Goal: Task Accomplishment & Management: Complete application form

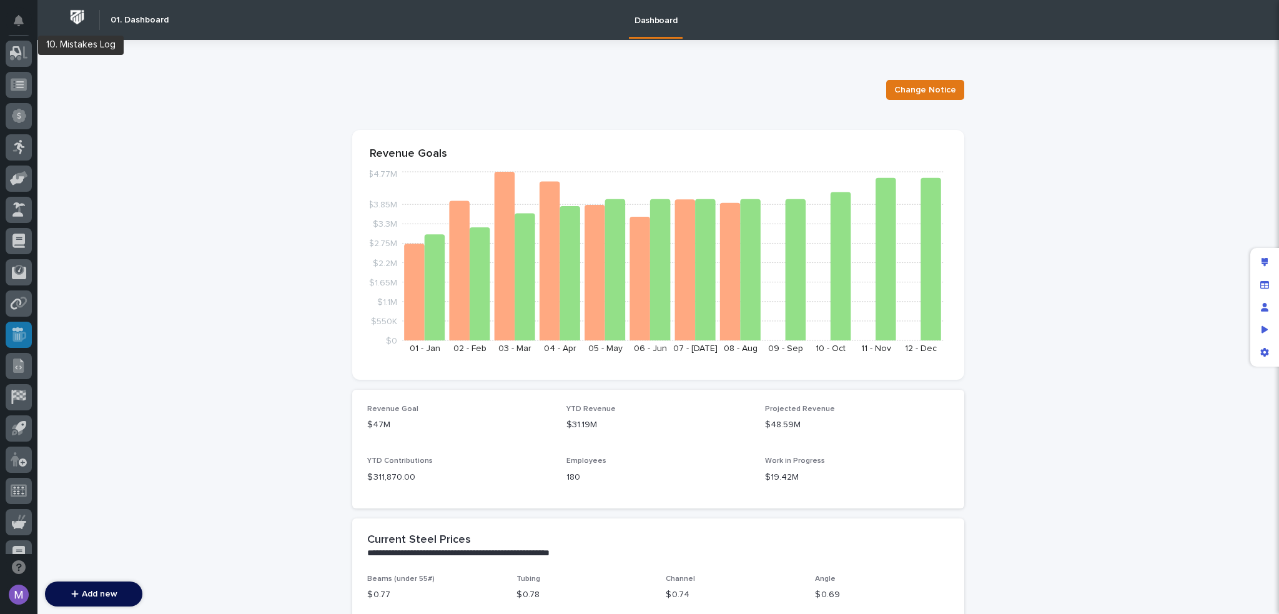
scroll to position [437, 0]
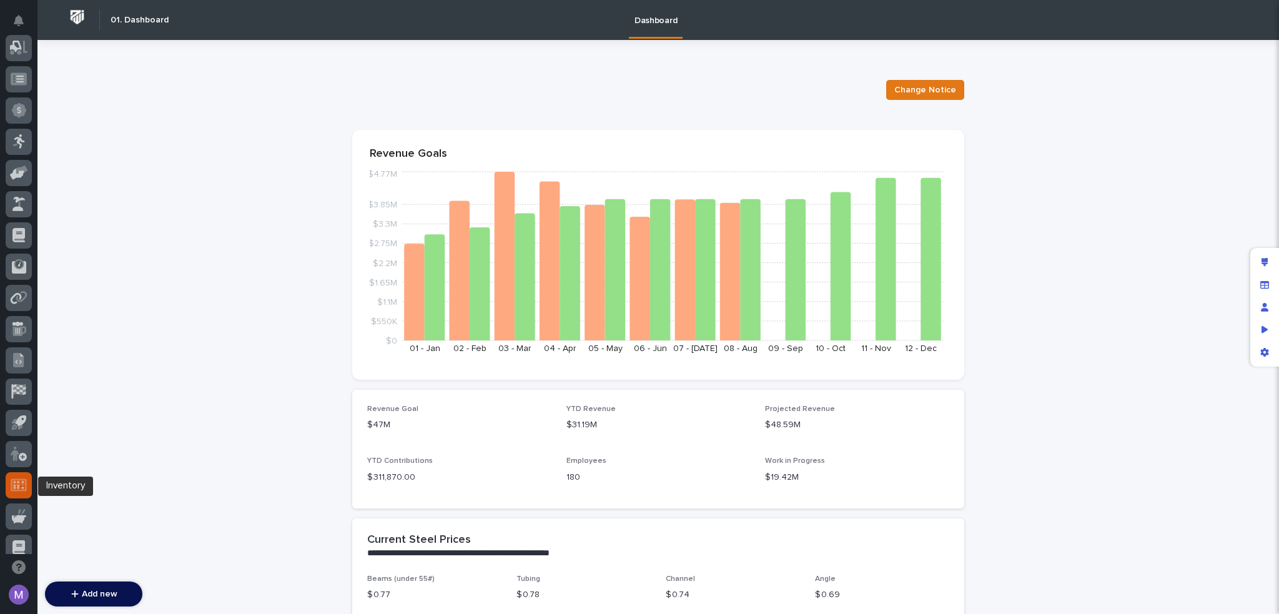
click at [22, 484] on icon at bounding box center [19, 484] width 16 height 12
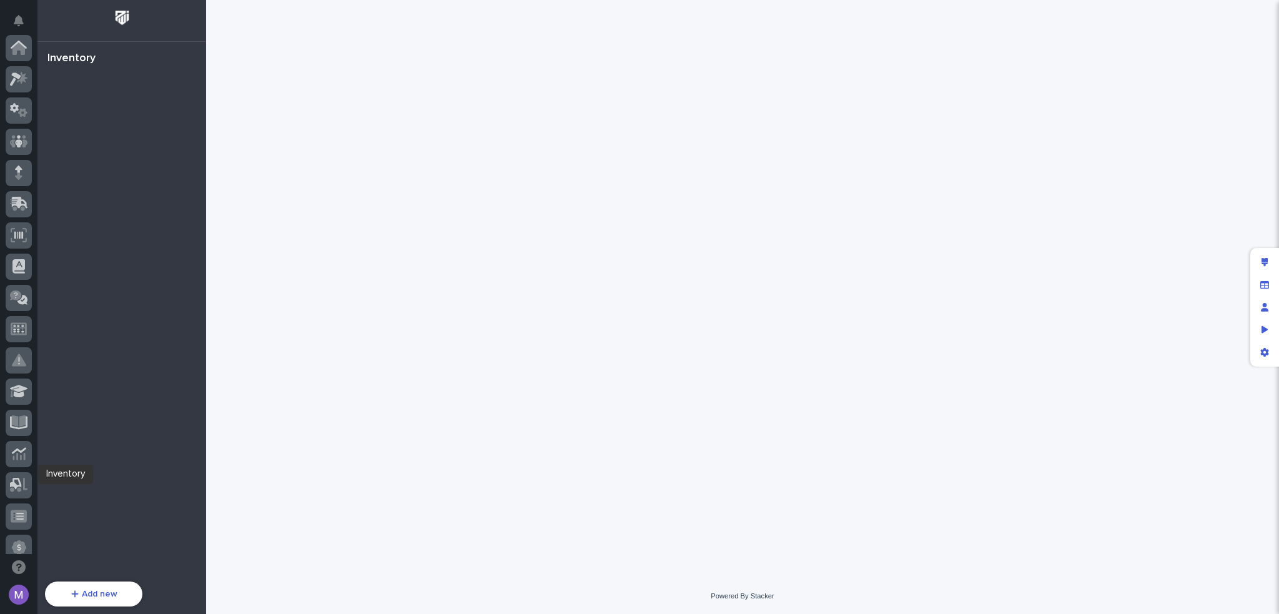
scroll to position [449, 0]
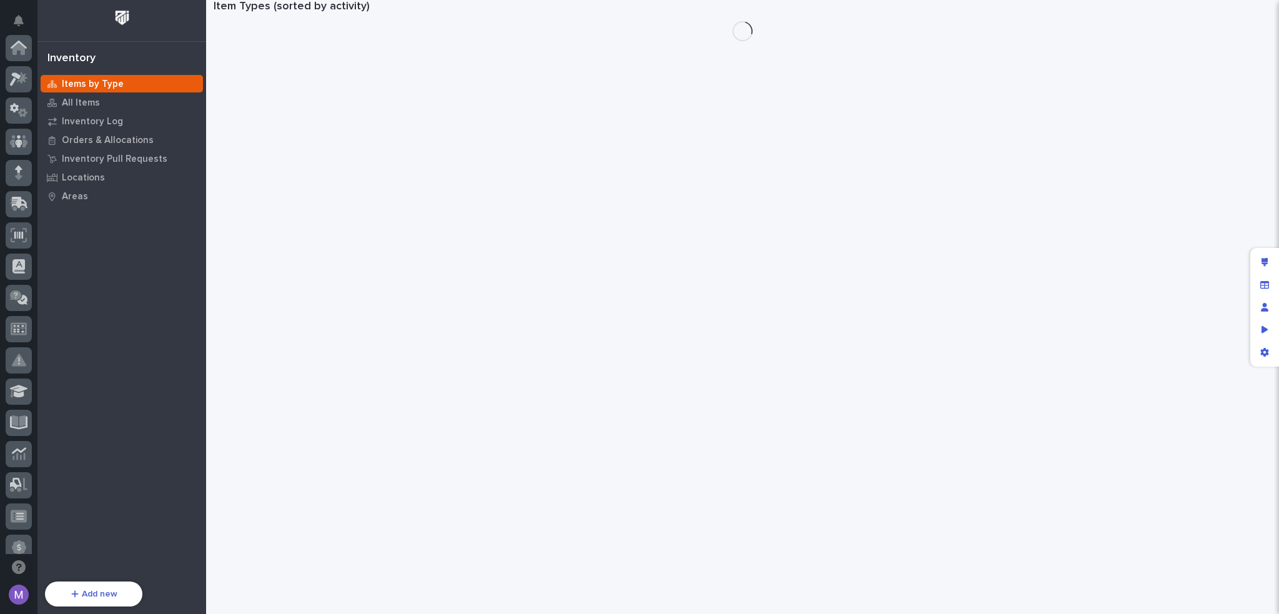
scroll to position [449, 0]
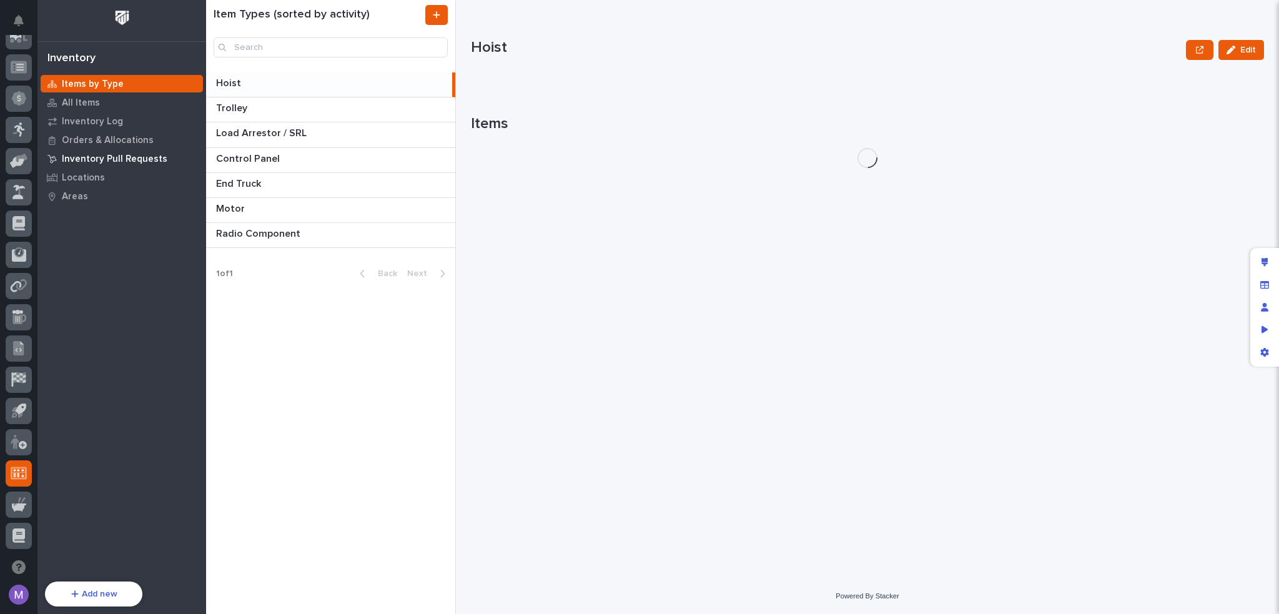
click at [91, 154] on p "Inventory Pull Requests" at bounding box center [115, 159] width 106 height 11
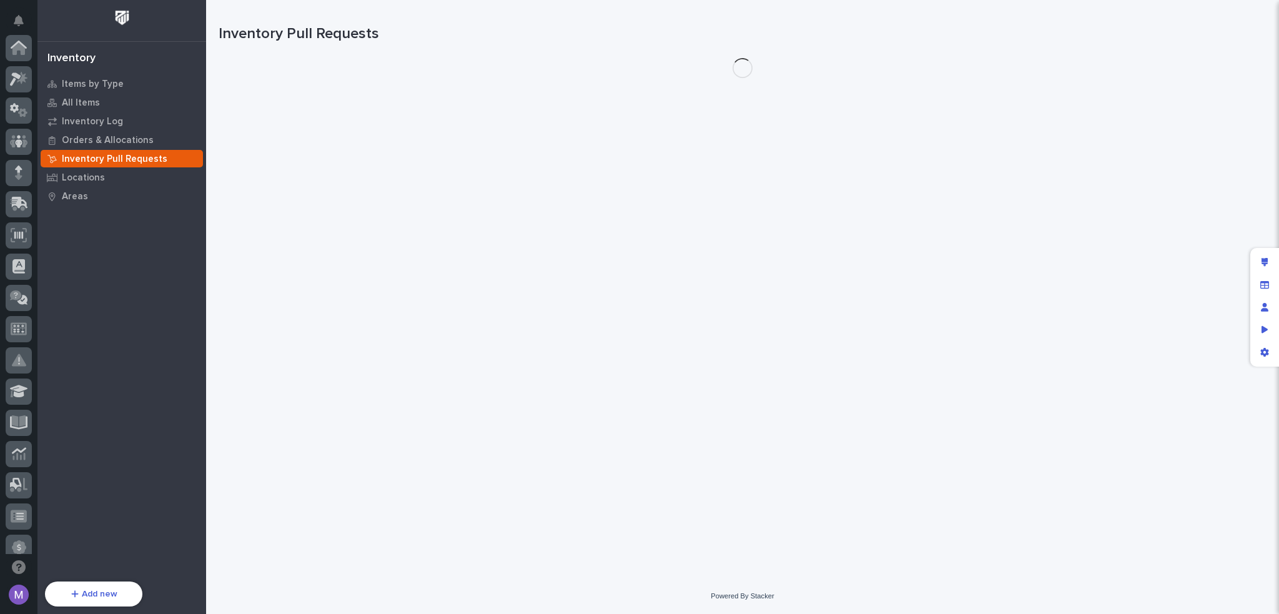
scroll to position [449, 0]
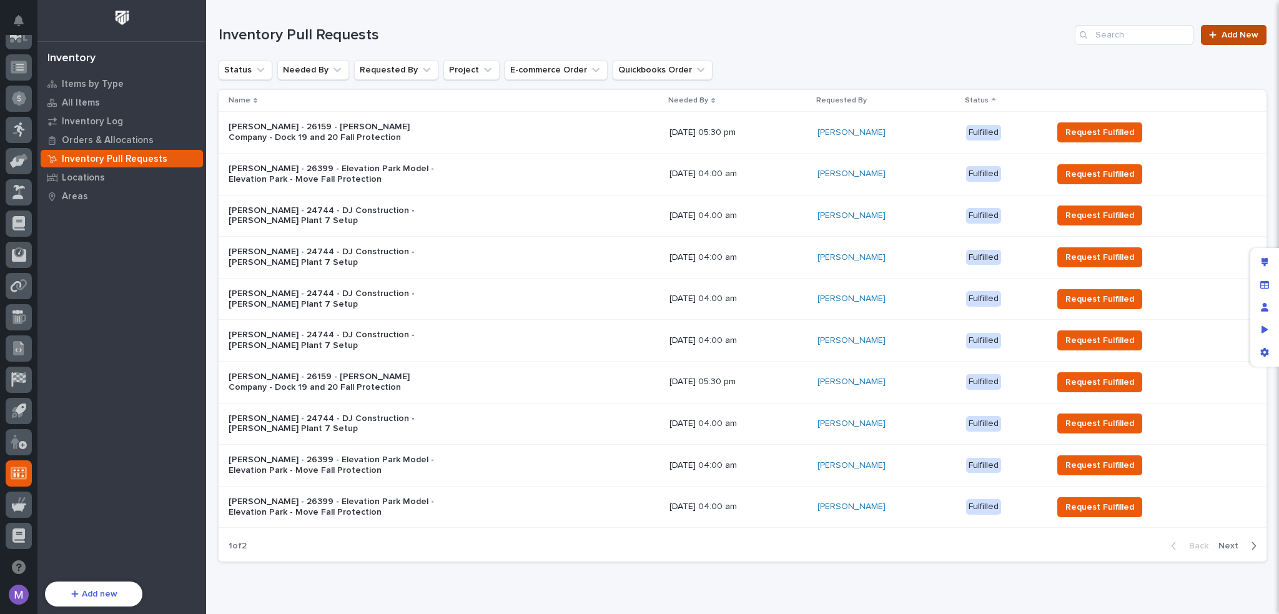
click at [1241, 37] on span "Add New" at bounding box center [1239, 35] width 37 height 9
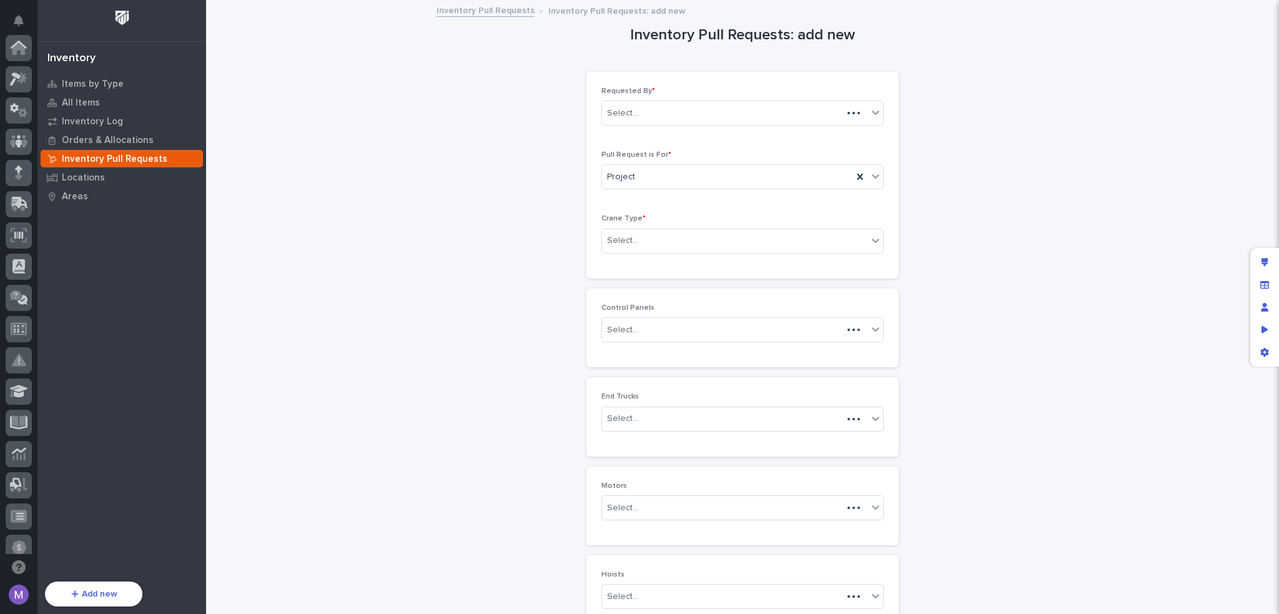
scroll to position [449, 0]
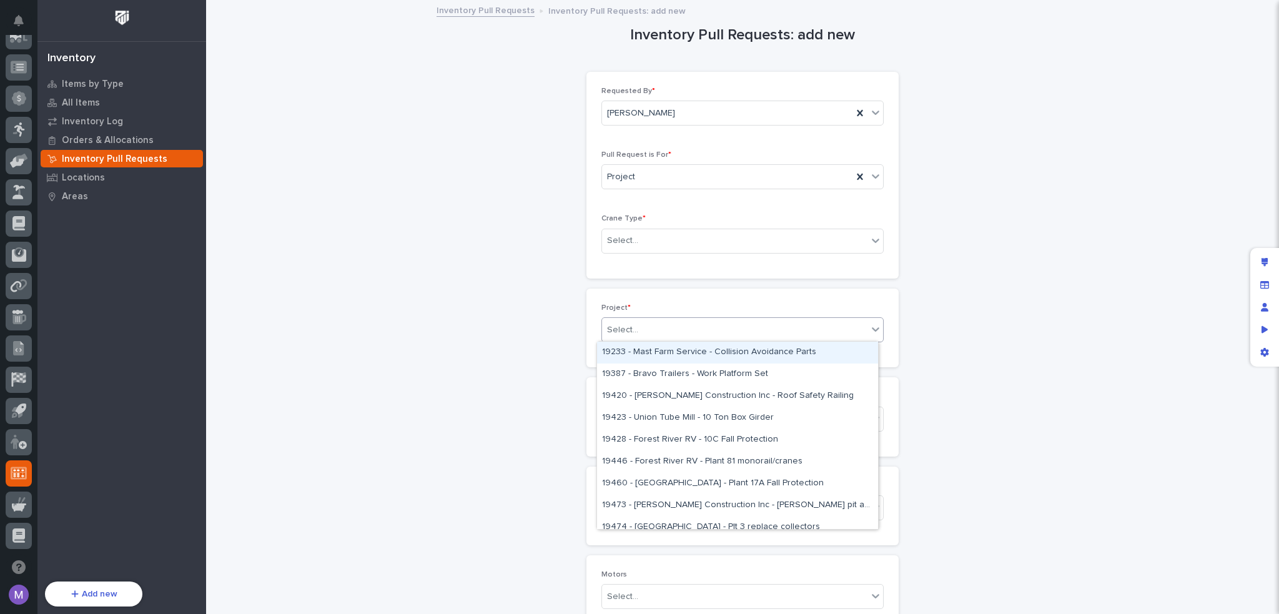
click at [681, 333] on div "Select..." at bounding box center [734, 330] width 265 height 21
click at [1001, 373] on div "Inventory Pull Requests: add new Loading... Saving… Loading... Saving… Loading.…" at bounding box center [743, 534] width 1048 height 1066
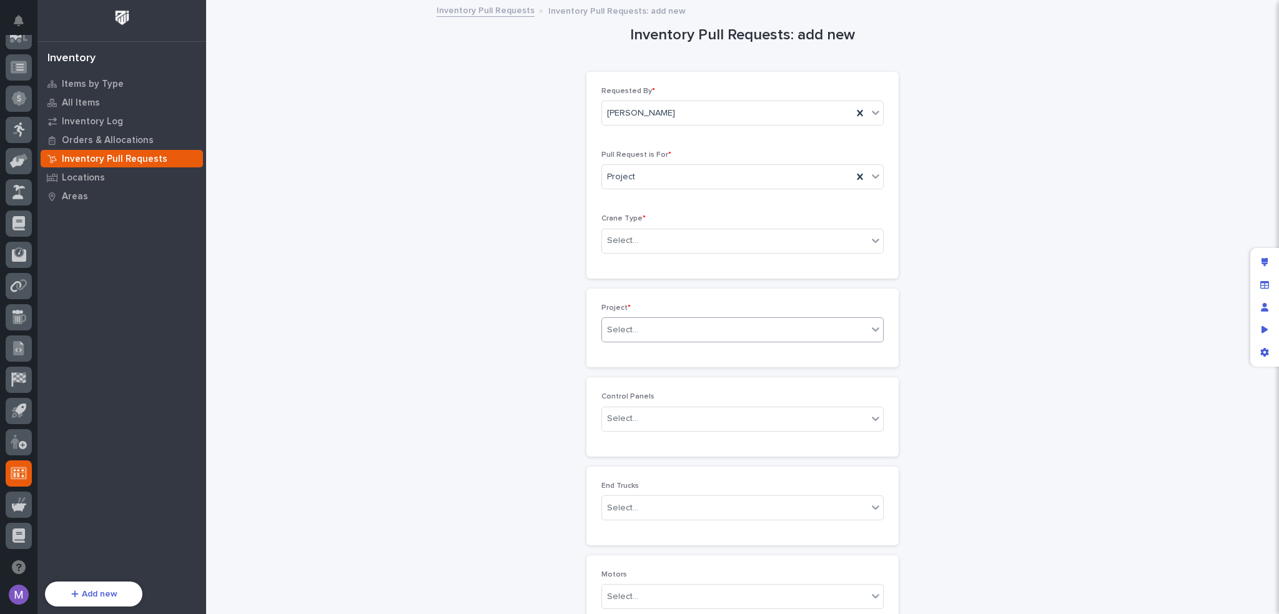
click at [828, 327] on div "Select..." at bounding box center [734, 330] width 265 height 21
click at [1002, 334] on div "Inventory Pull Requests: add new Loading... Saving… Loading... Saving… Loading.…" at bounding box center [743, 534] width 1048 height 1066
click at [749, 323] on div "Select..." at bounding box center [734, 330] width 265 height 21
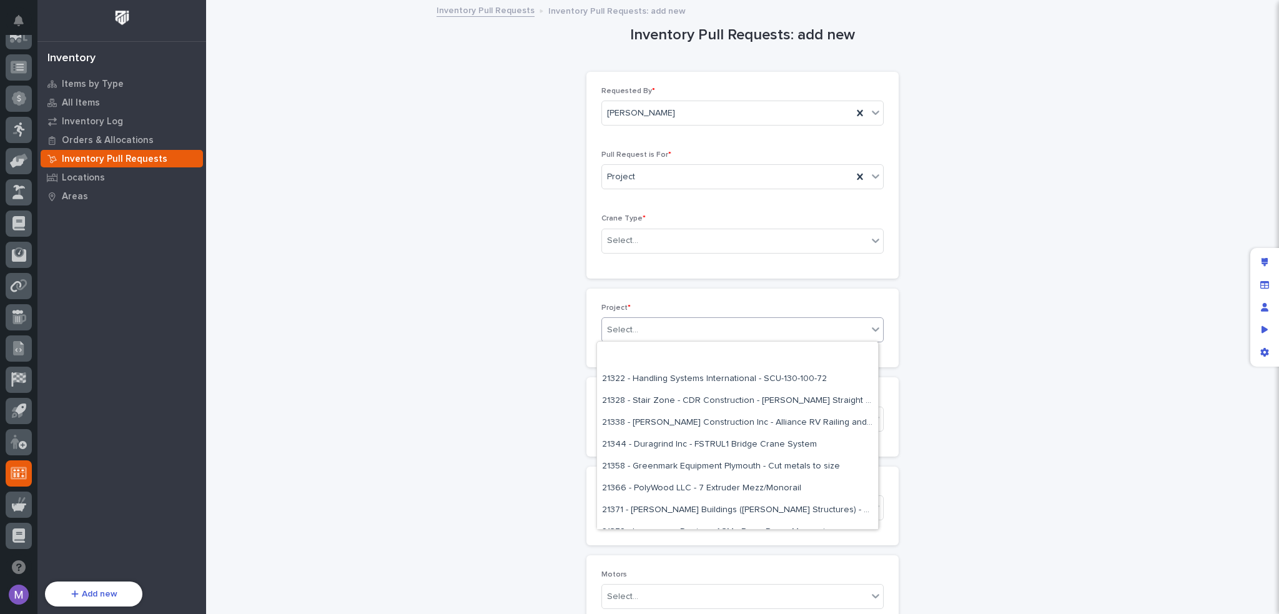
scroll to position [2497, 0]
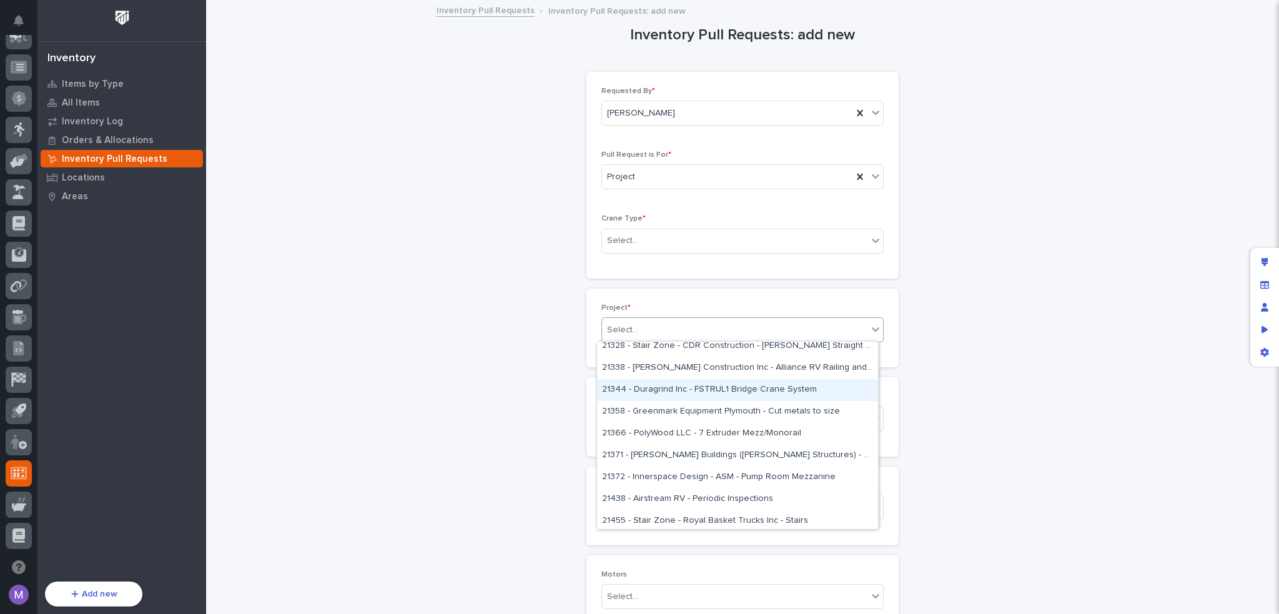
click at [1054, 322] on div "Inventory Pull Requests: add new Loading... Saving… Loading... Saving… Loading.…" at bounding box center [743, 534] width 1048 height 1066
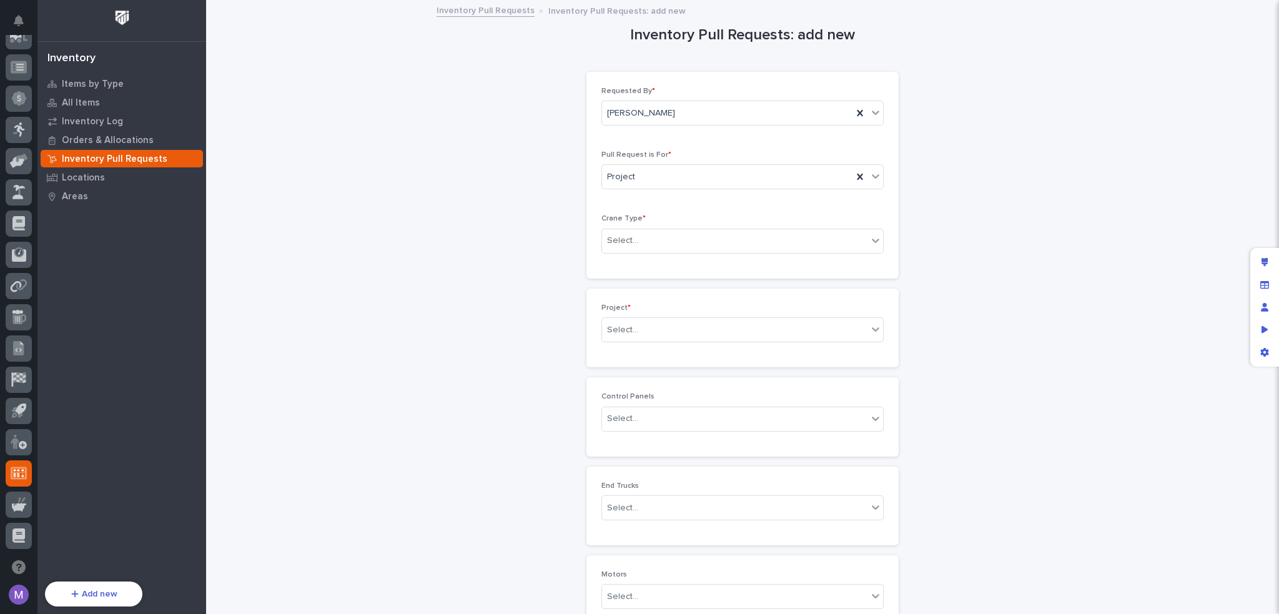
click at [1014, 144] on div "Inventory Pull Requests: add new Loading... Saving… Loading... Saving… Loading.…" at bounding box center [743, 534] width 1048 height 1066
click at [1263, 349] on icon "App settings" at bounding box center [1264, 352] width 8 height 9
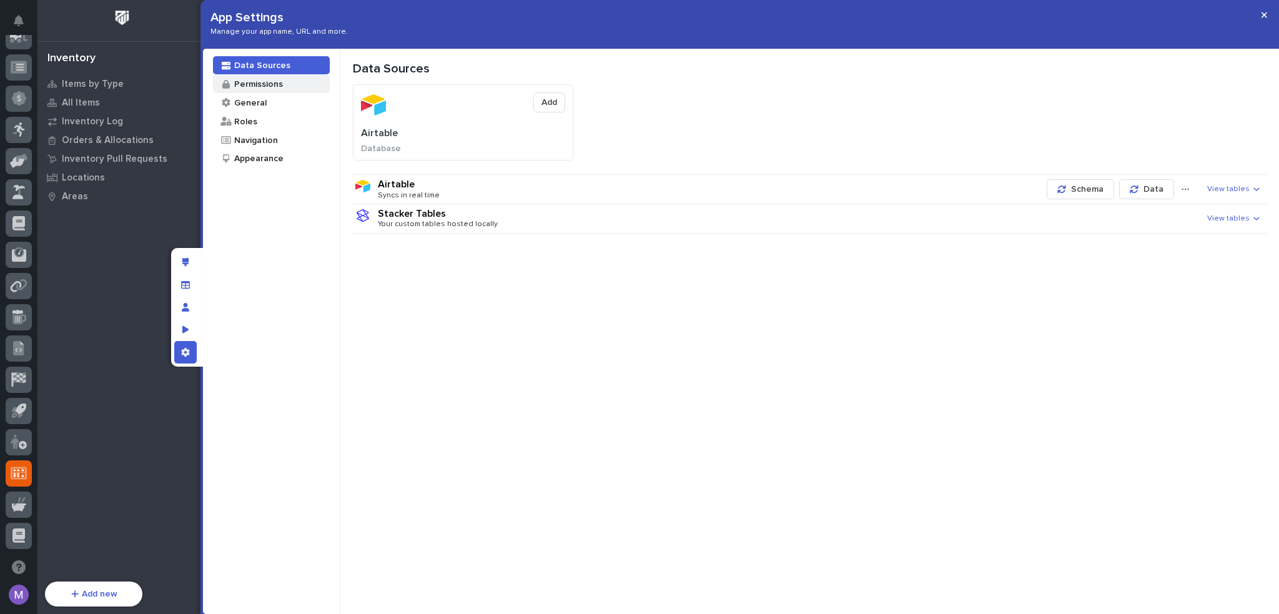
click at [281, 79] on div "Permissions" at bounding box center [271, 84] width 117 height 18
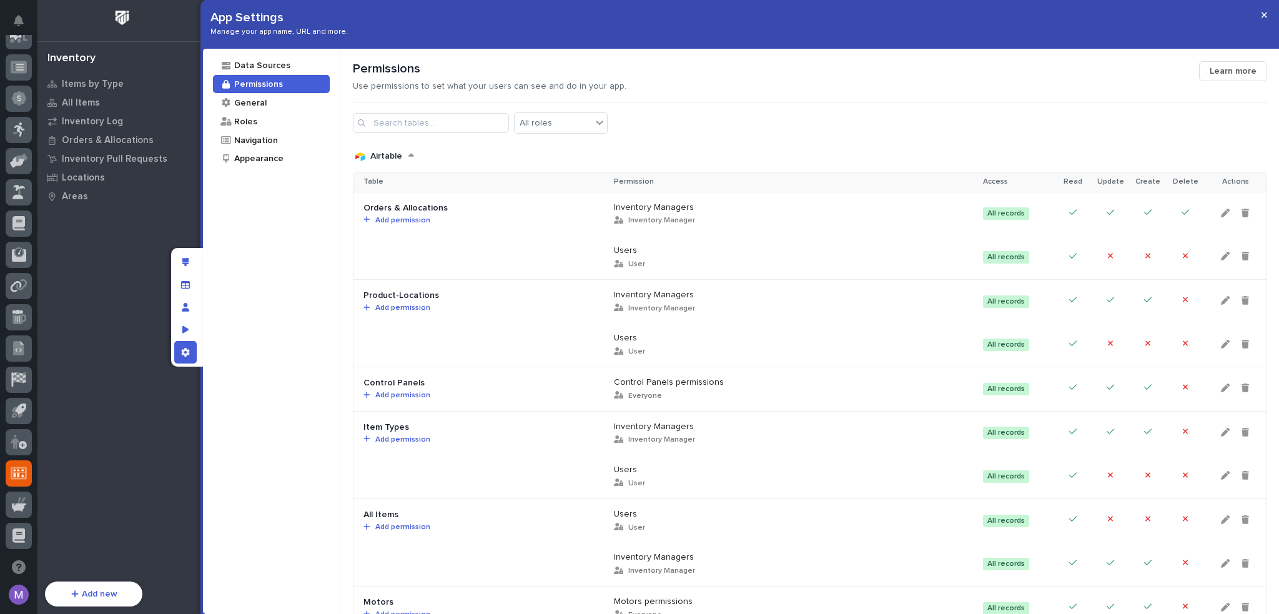
click at [738, 69] on div "Permissions" at bounding box center [776, 68] width 846 height 15
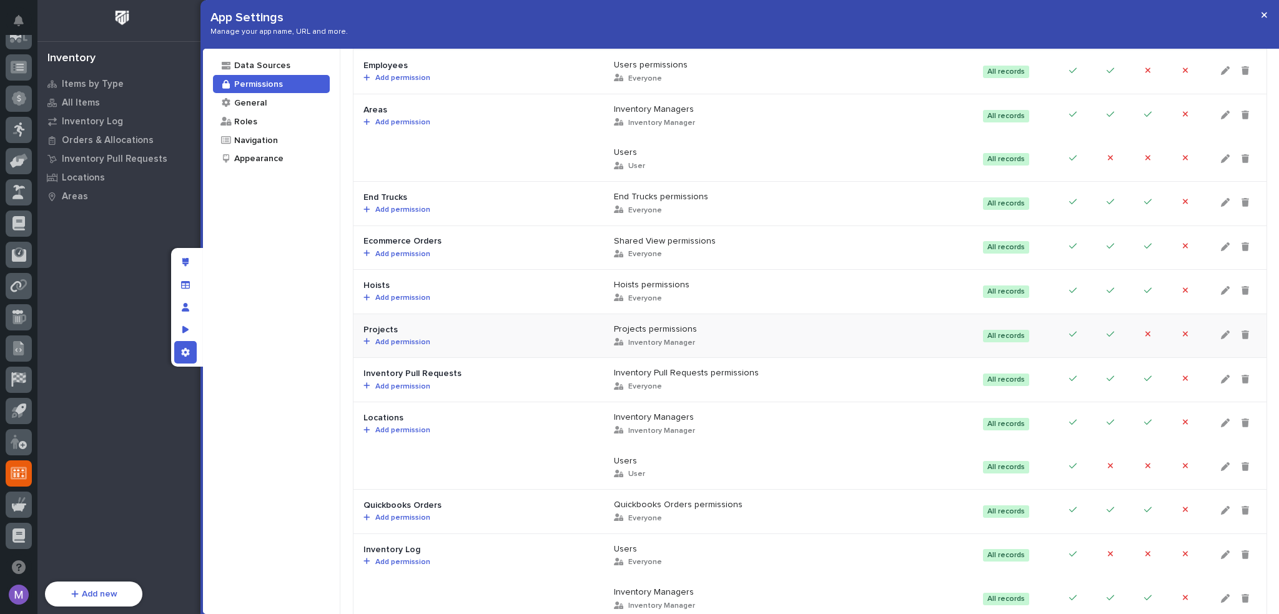
scroll to position [651, 0]
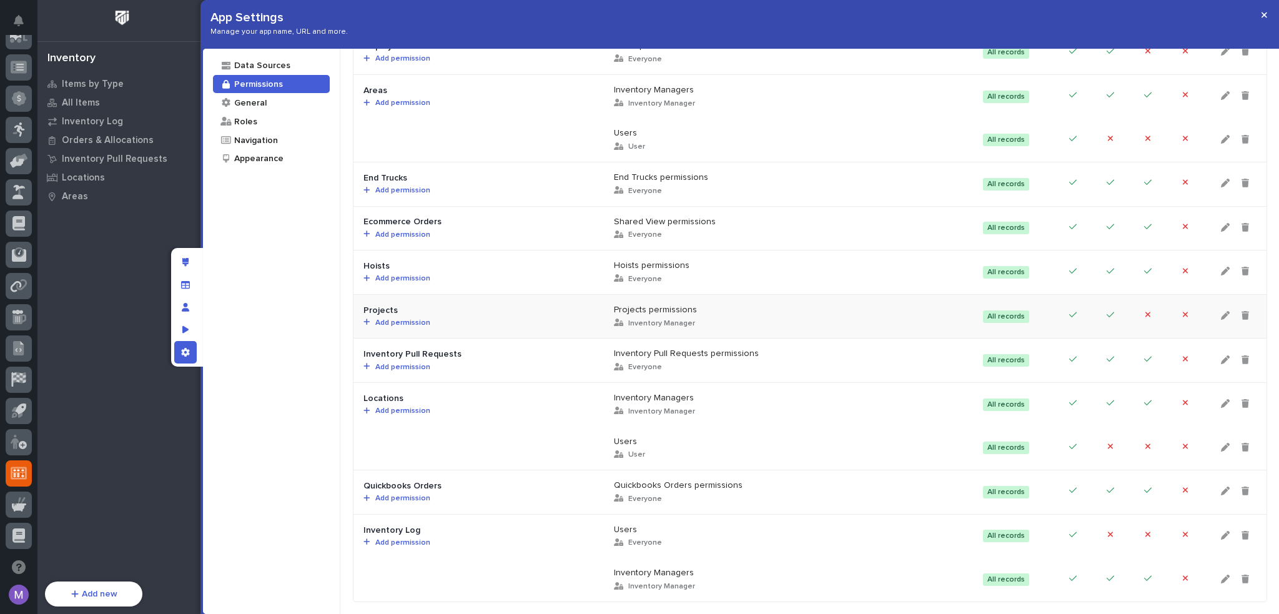
drag, startPoint x: 664, startPoint y: 314, endPoint x: 656, endPoint y: 314, distance: 8.7
click at [664, 320] on span "Inventory Manager" at bounding box center [659, 323] width 72 height 7
click at [1221, 311] on icon at bounding box center [1225, 315] width 9 height 9
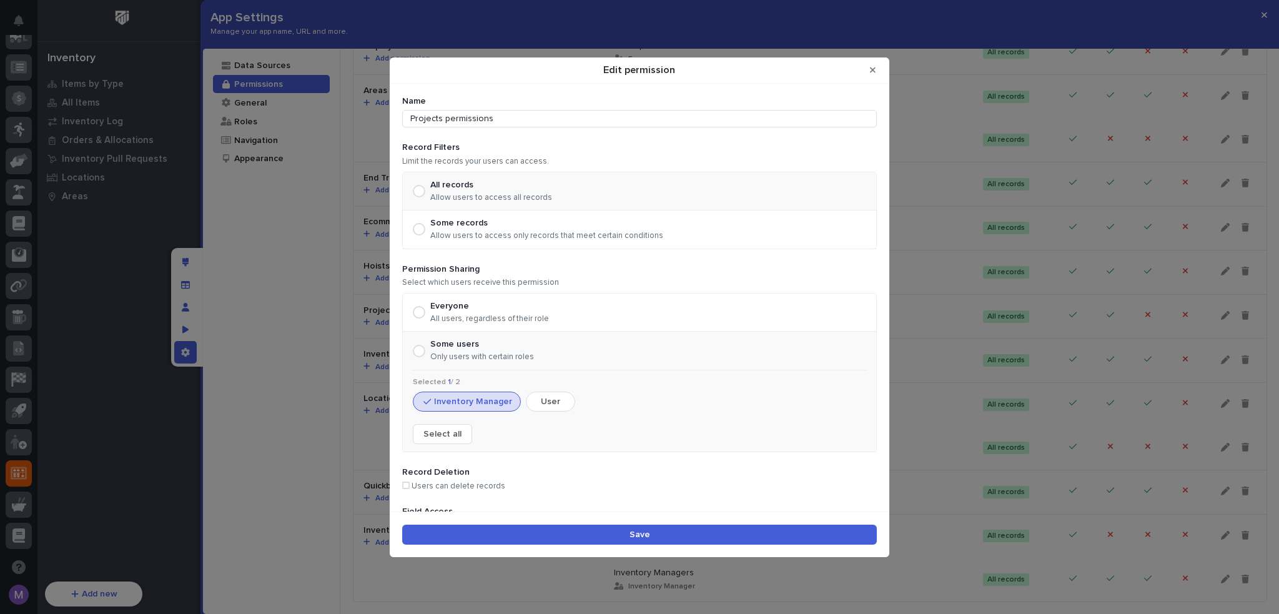
click at [422, 311] on div "Edit permission" at bounding box center [419, 312] width 12 height 12
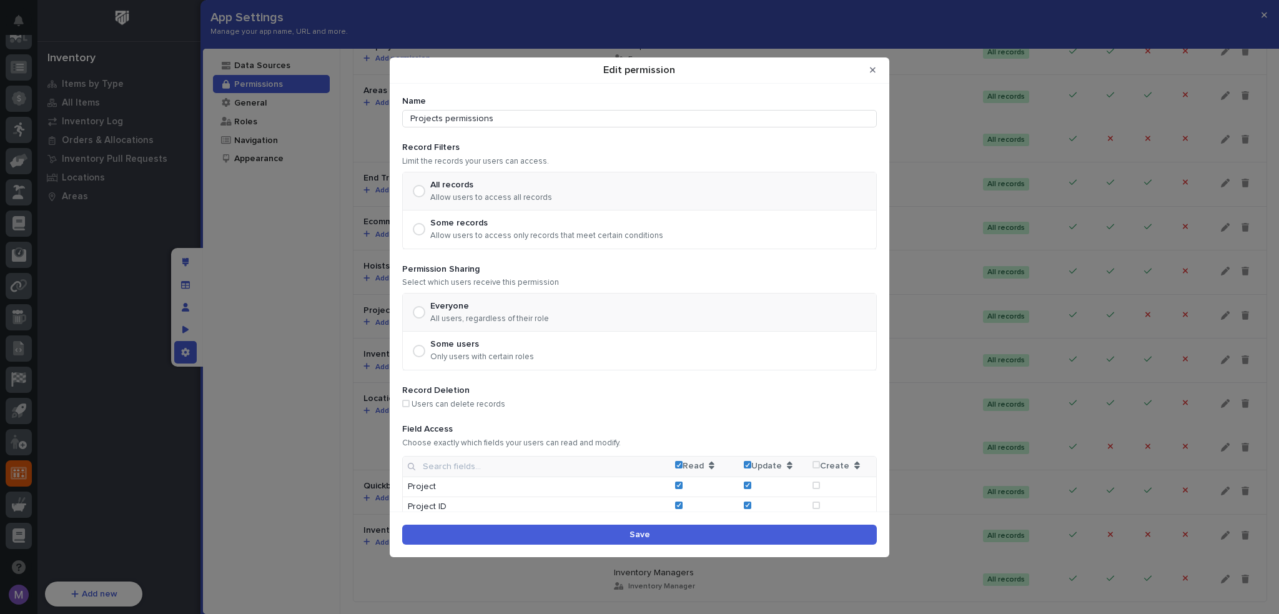
click at [670, 528] on button "Save" at bounding box center [639, 534] width 474 height 20
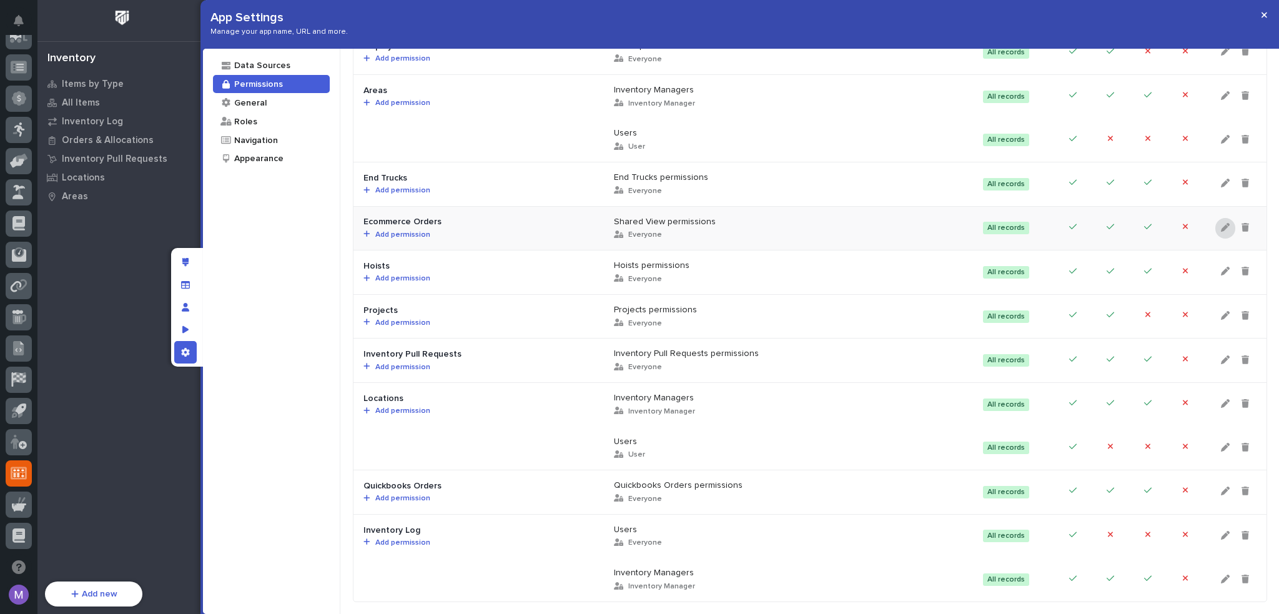
click at [1221, 223] on icon at bounding box center [1225, 227] width 9 height 9
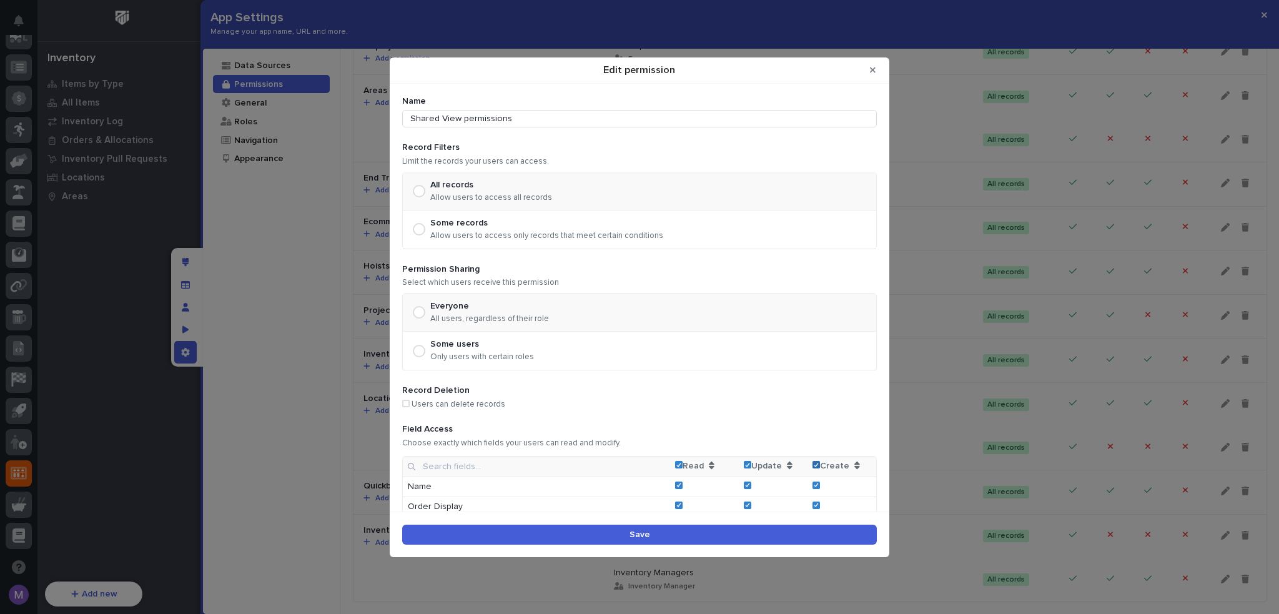
click at [812, 463] on span "Edit permission" at bounding box center [815, 464] width 7 height 7
click at [819, 529] on button "Save" at bounding box center [639, 534] width 474 height 20
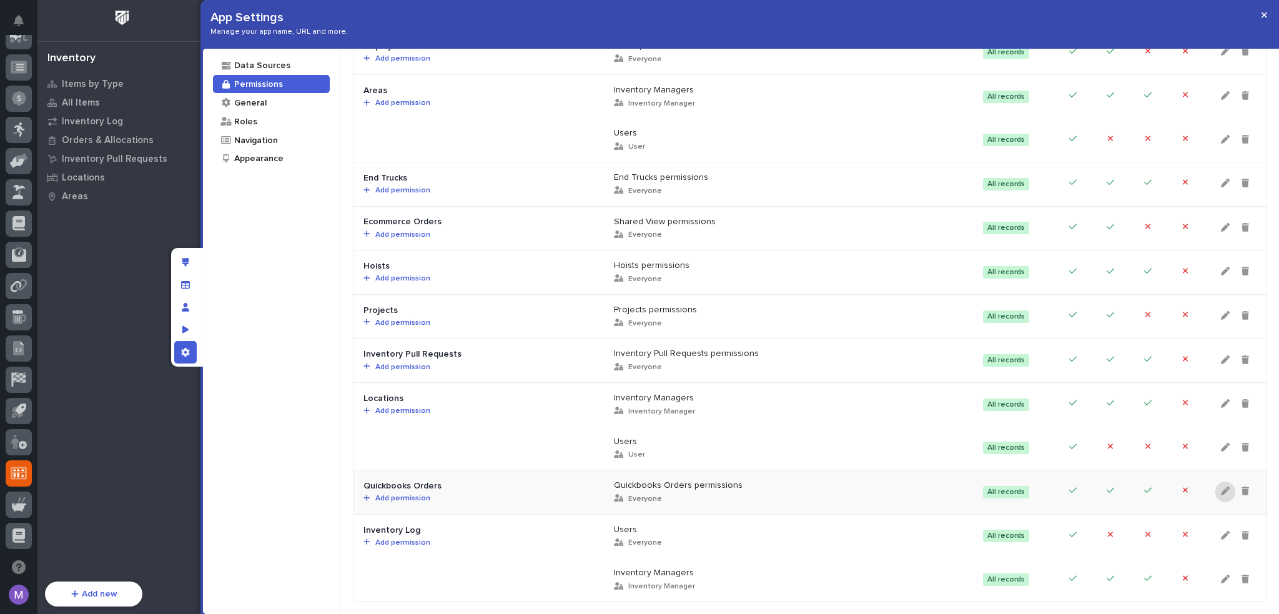
click at [1221, 486] on icon at bounding box center [1225, 490] width 9 height 9
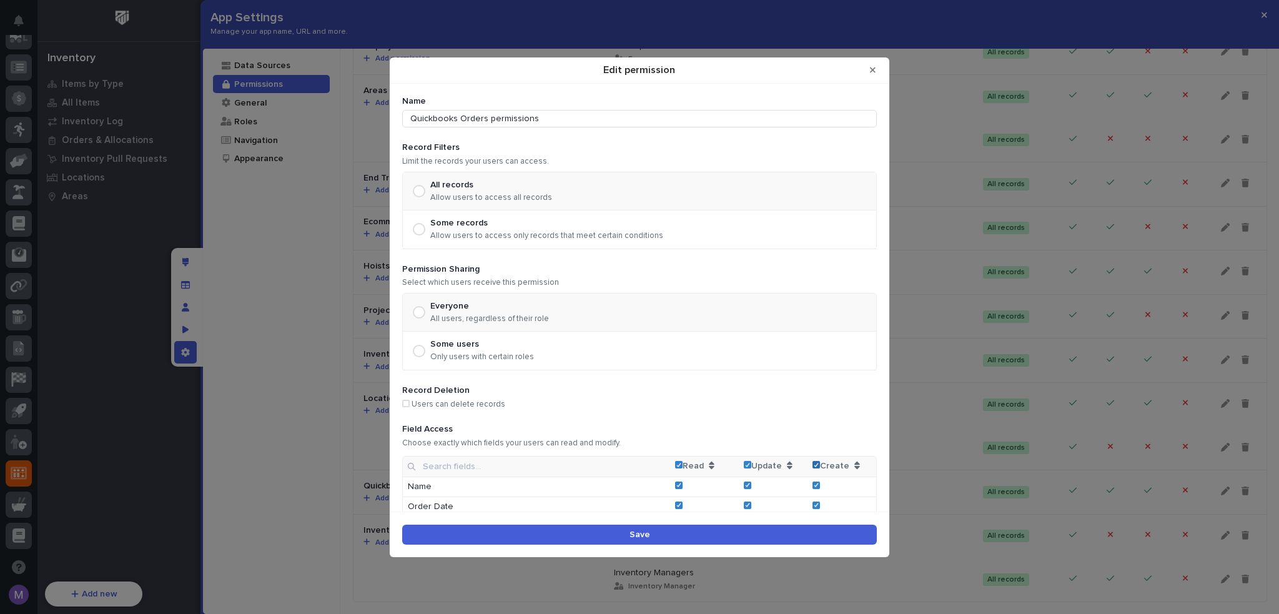
click at [812, 465] on span "Edit permission" at bounding box center [815, 464] width 7 height 7
click at [813, 533] on button "Save" at bounding box center [639, 534] width 474 height 20
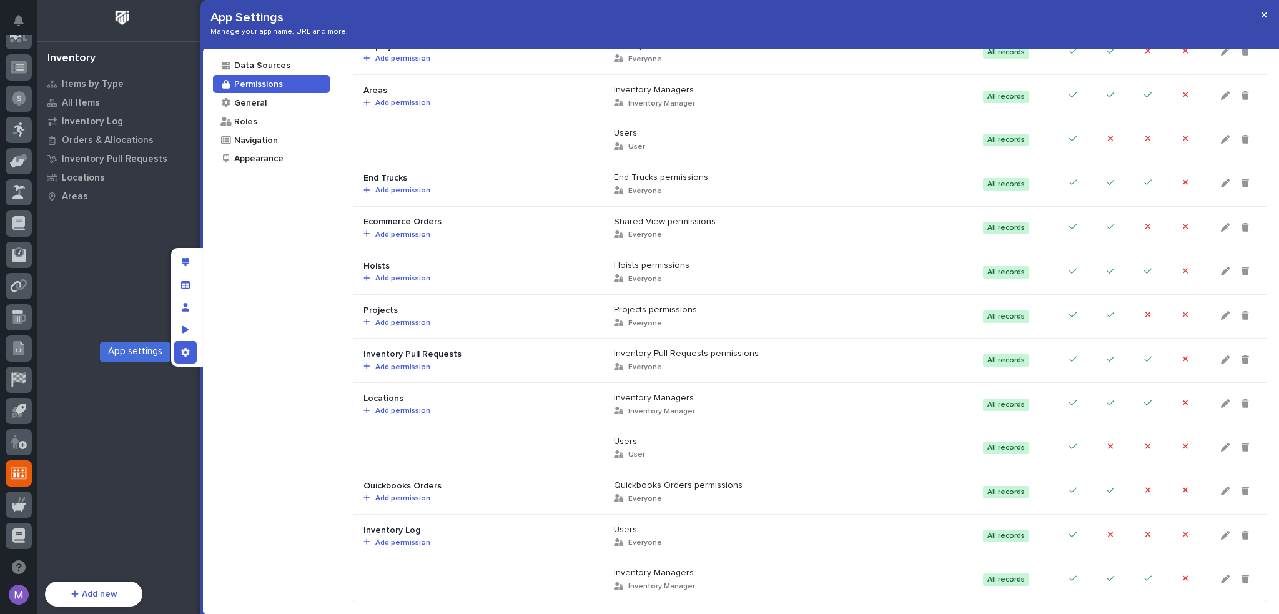
click at [190, 356] on div "App settings" at bounding box center [185, 352] width 22 height 22
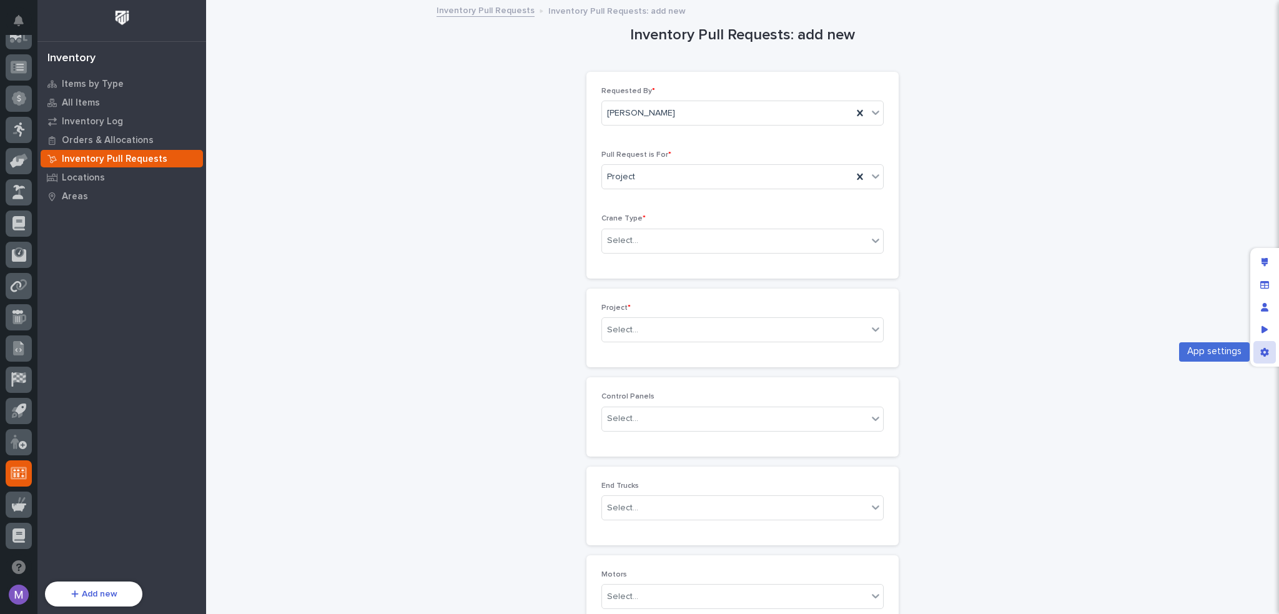
click at [1265, 352] on icon "App settings" at bounding box center [1264, 352] width 8 height 9
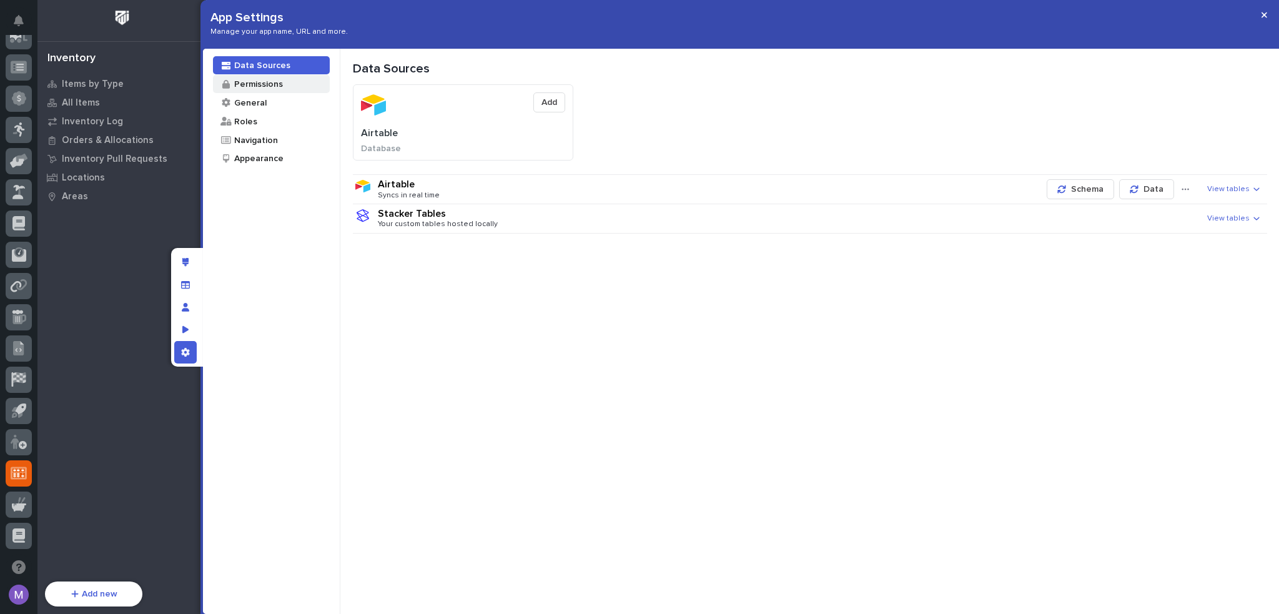
click at [261, 85] on div "Permissions" at bounding box center [258, 84] width 50 height 12
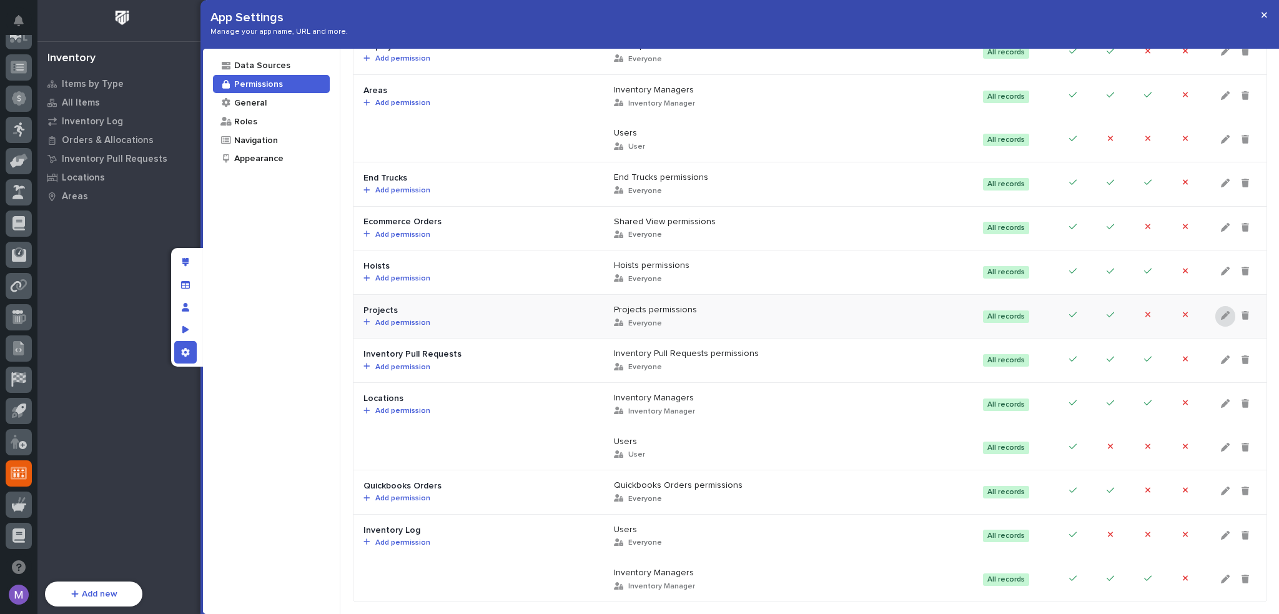
click at [1221, 311] on icon at bounding box center [1225, 315] width 9 height 9
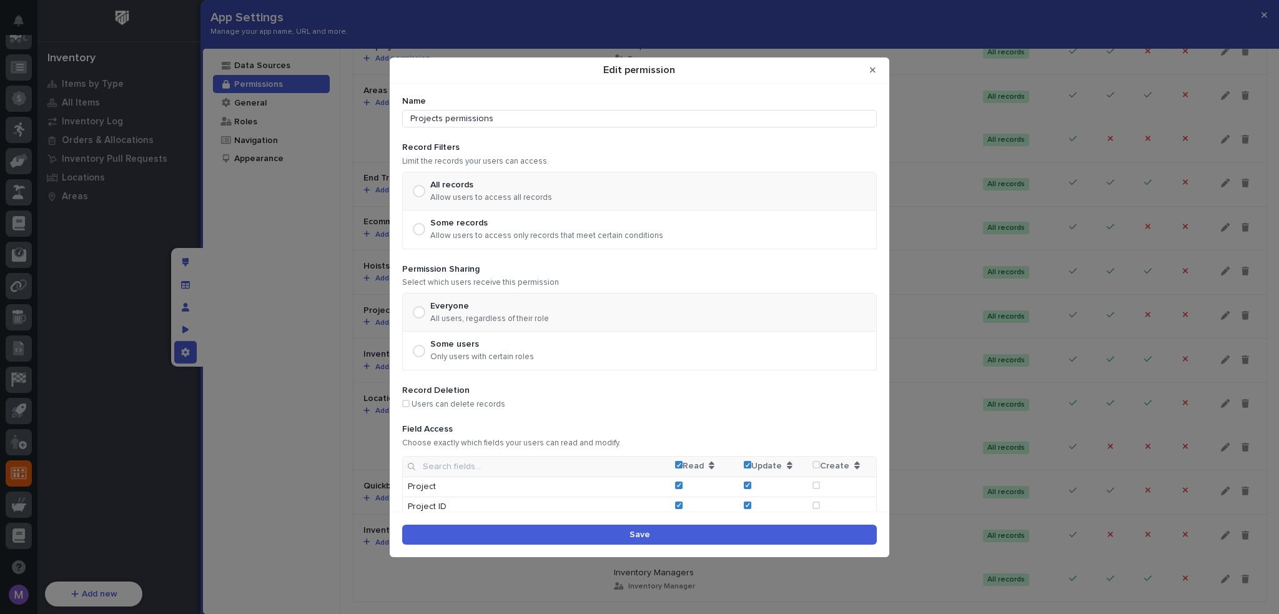
click at [426, 344] on label "Some users Only users with certain roles" at bounding box center [473, 350] width 121 height 22
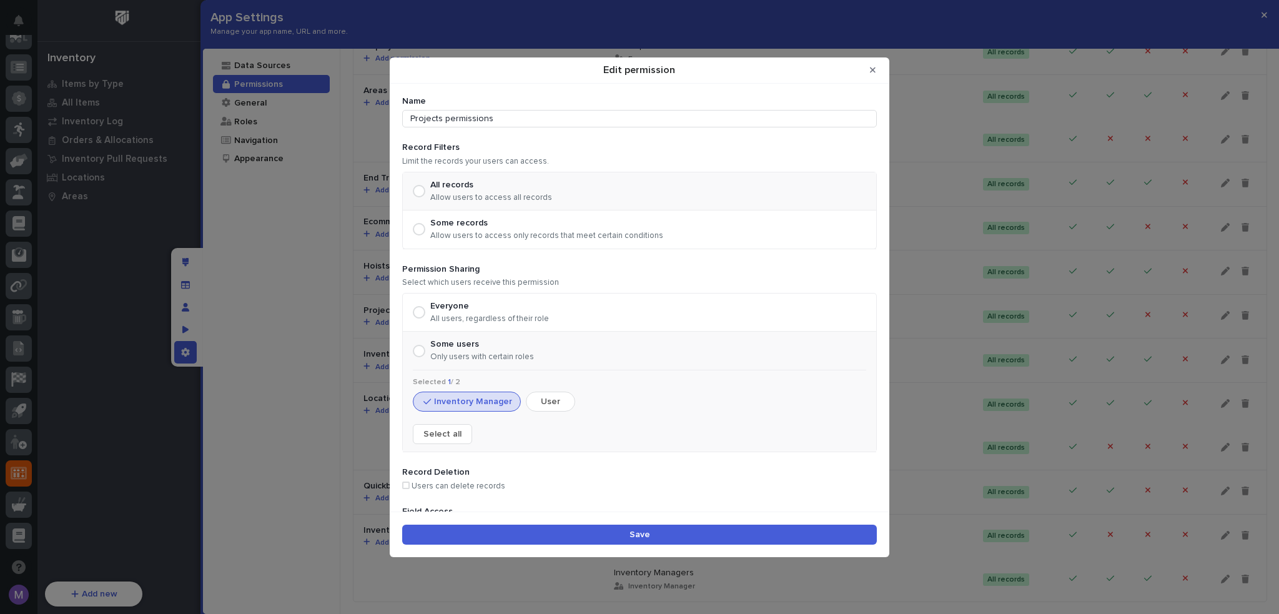
click at [602, 535] on button "Save" at bounding box center [639, 534] width 474 height 20
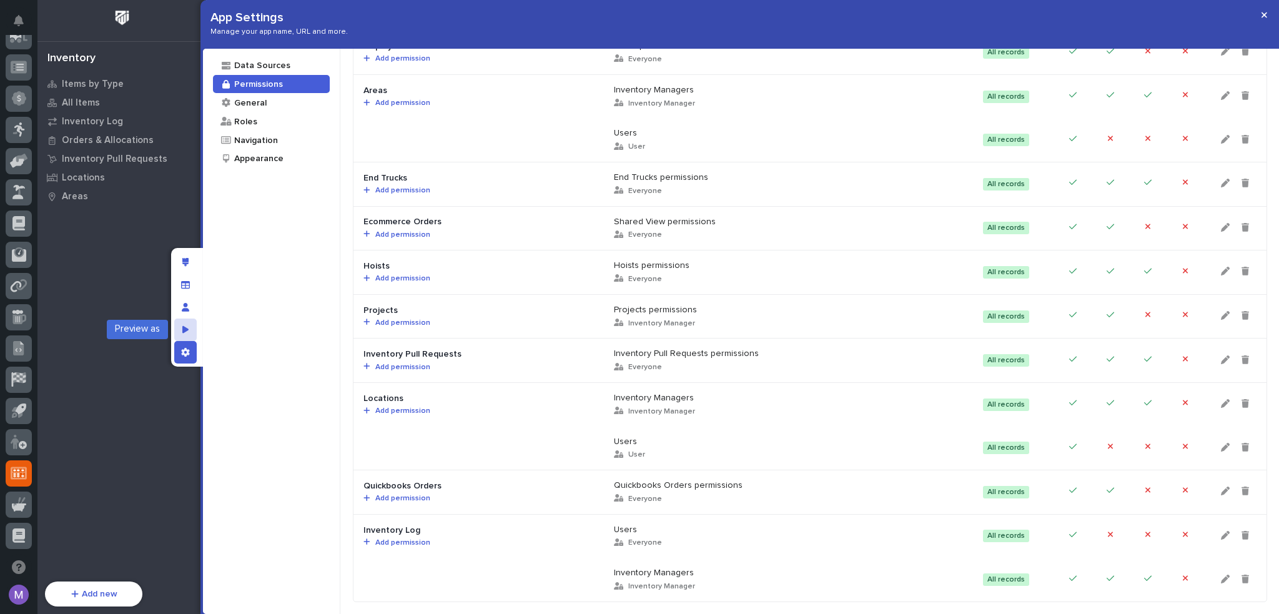
click at [189, 333] on div "Preview as" at bounding box center [185, 329] width 22 height 22
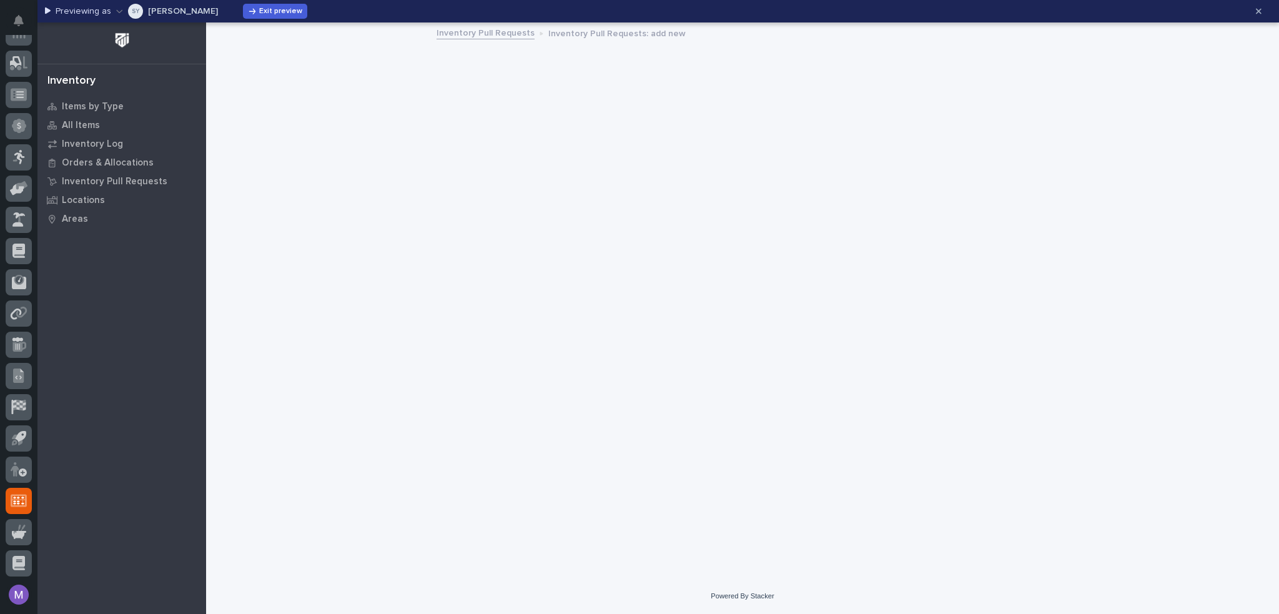
scroll to position [421, 0]
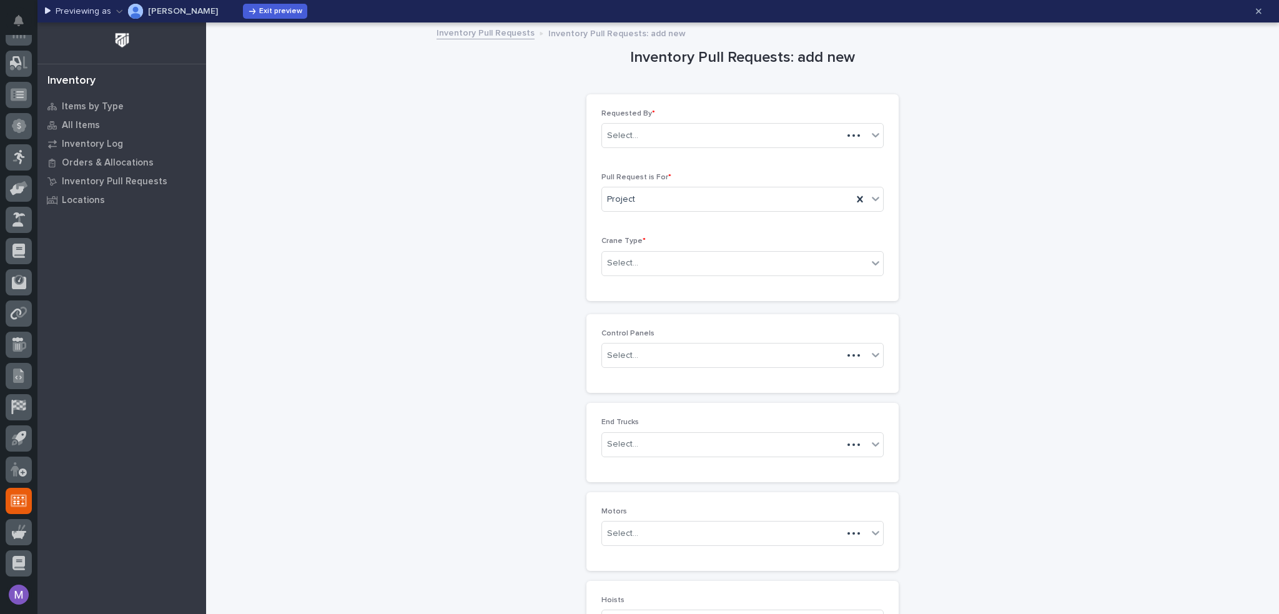
click at [161, 6] on button "Spenser Yoder" at bounding box center [167, 11] width 102 height 20
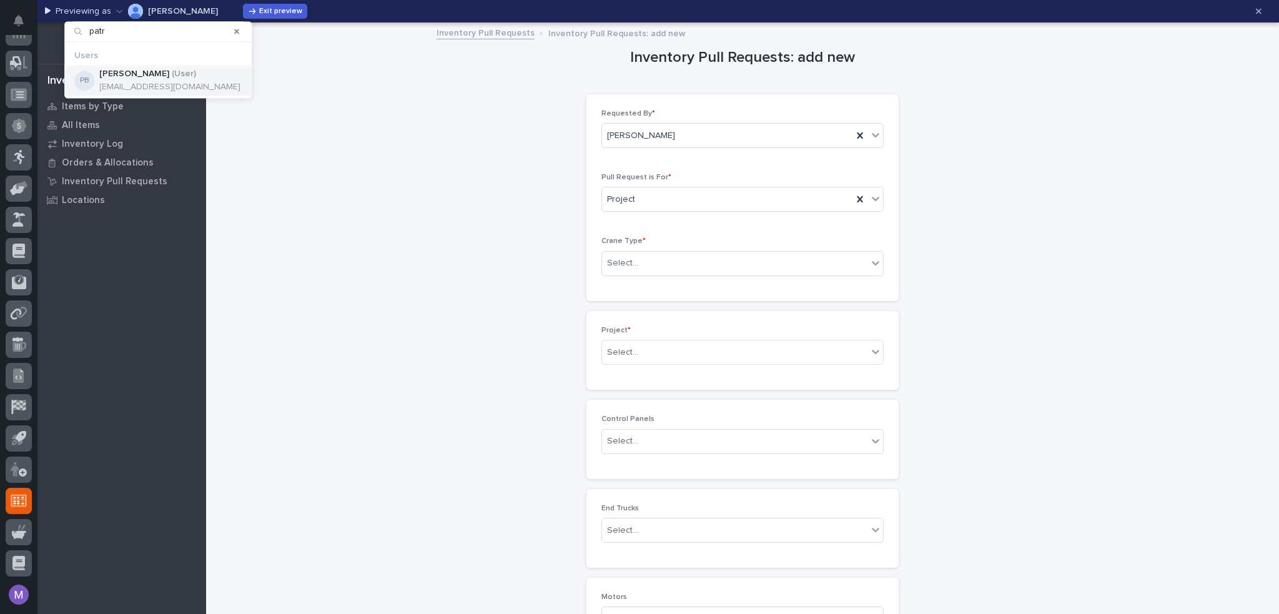
type input "patr"
click at [157, 81] on div "Patrick Briar ( User ) pbriar@pwiworks.com" at bounding box center [169, 81] width 141 height 24
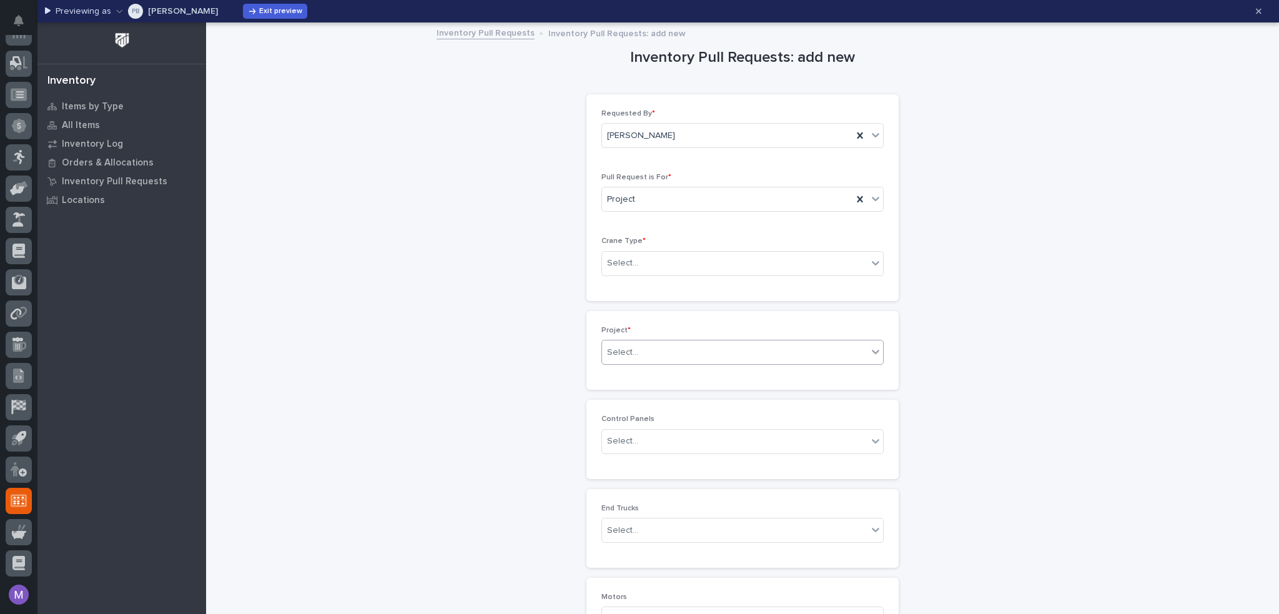
click at [650, 351] on div "Select..." at bounding box center [734, 352] width 265 height 21
click at [483, 322] on div "Inventory Pull Requests: add new Loading... Saving… Loading... Saving… Loading.…" at bounding box center [743, 557] width 1048 height 1066
click at [259, 14] on span "Exit preview" at bounding box center [280, 10] width 43 height 7
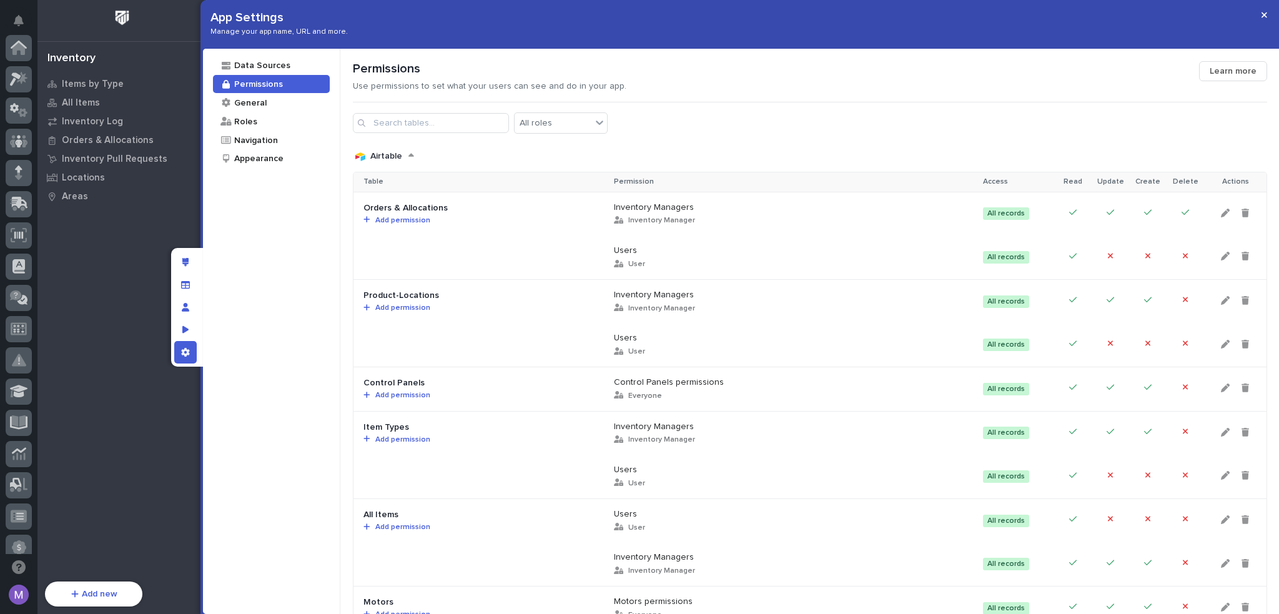
scroll to position [449, 0]
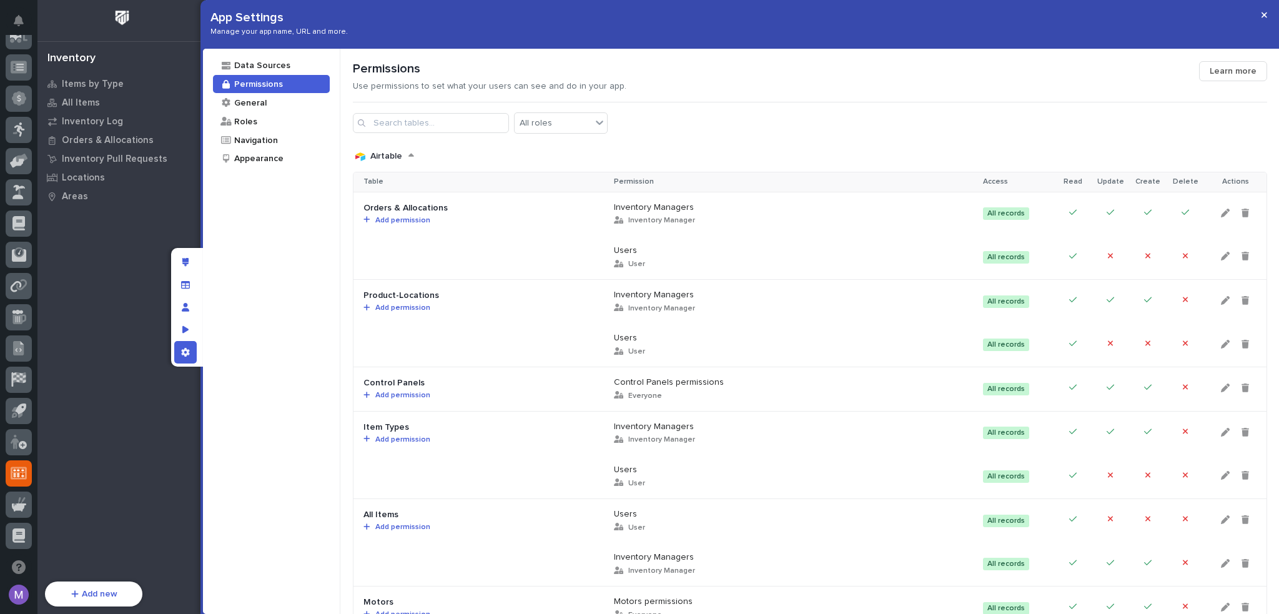
click at [271, 307] on div "Data Sources Permissions General Roles Navigation Appearance" at bounding box center [271, 331] width 137 height 565
click at [673, 59] on div "Permissions Use permissions to set what your users can see and do in your app. …" at bounding box center [809, 331] width 939 height 565
click at [353, 16] on div "App Settings Manage your app name, URL and more." at bounding box center [741, 24] width 1076 height 49
click at [250, 319] on div "Data Sources Permissions General Roles Navigation Appearance" at bounding box center [271, 331] width 137 height 565
click at [709, 62] on div "Permissions" at bounding box center [776, 68] width 846 height 15
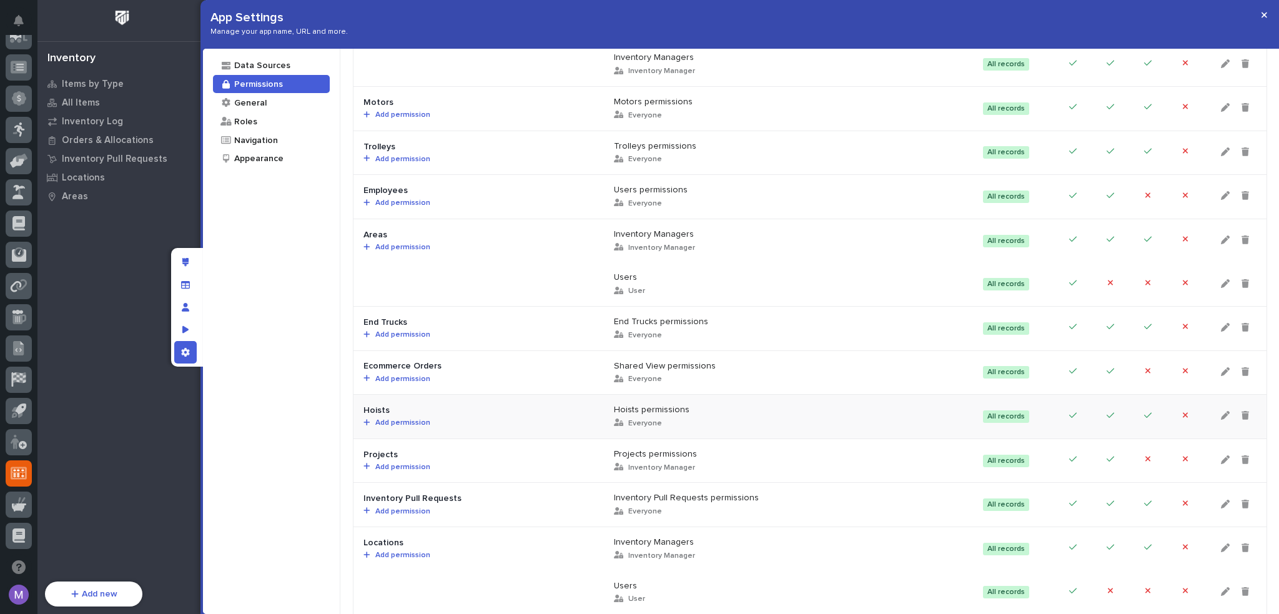
scroll to position [562, 0]
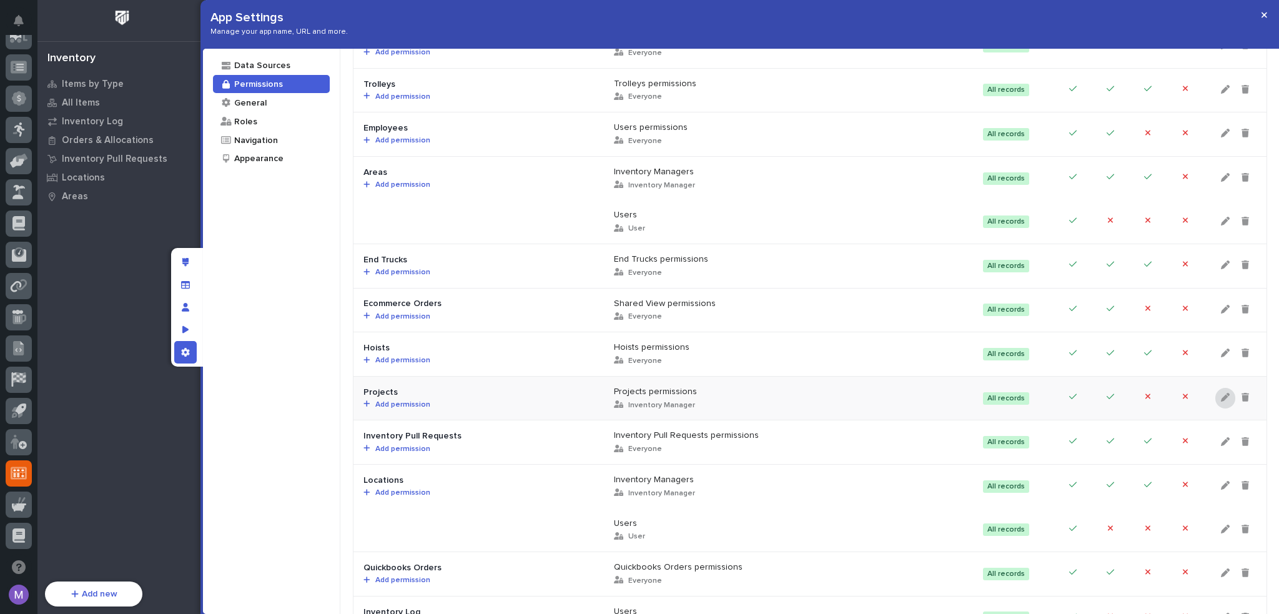
click at [1221, 397] on icon at bounding box center [1225, 397] width 9 height 9
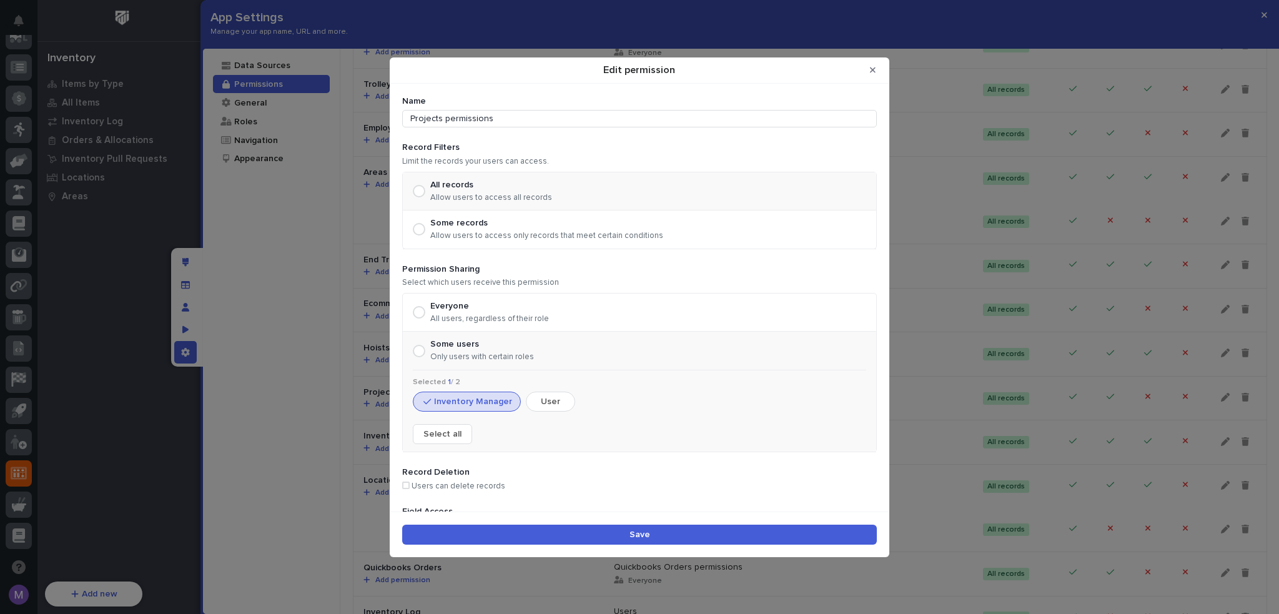
click at [451, 314] on p "All users, regardless of their role" at bounding box center [489, 319] width 119 height 10
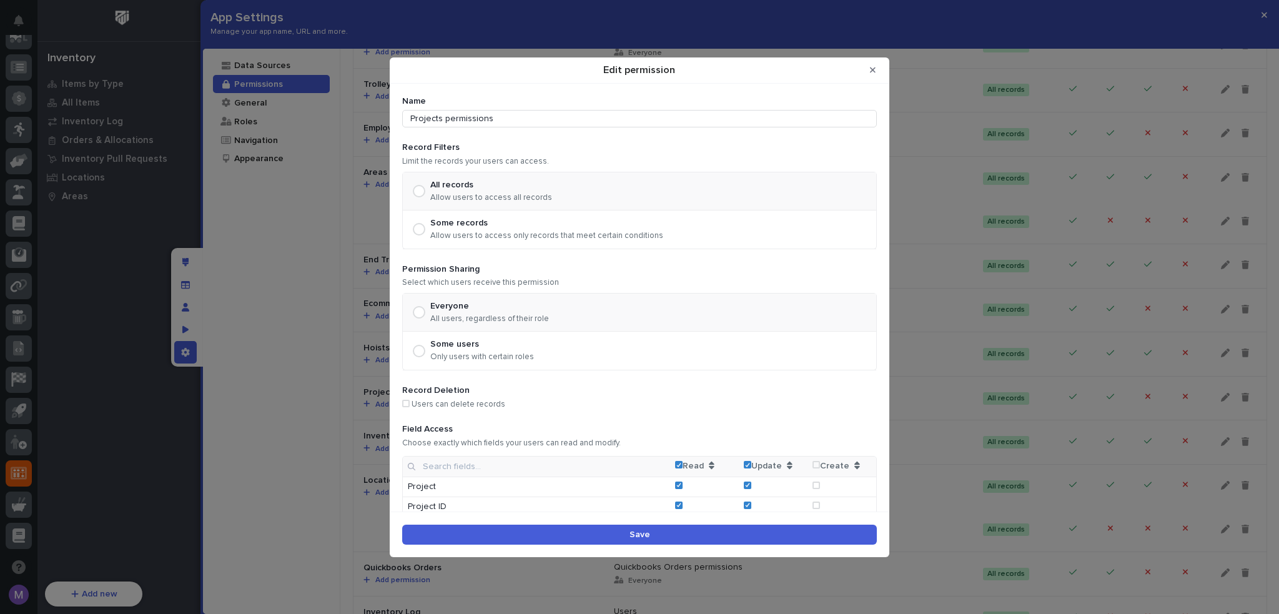
click at [699, 534] on button "Save" at bounding box center [639, 534] width 474 height 20
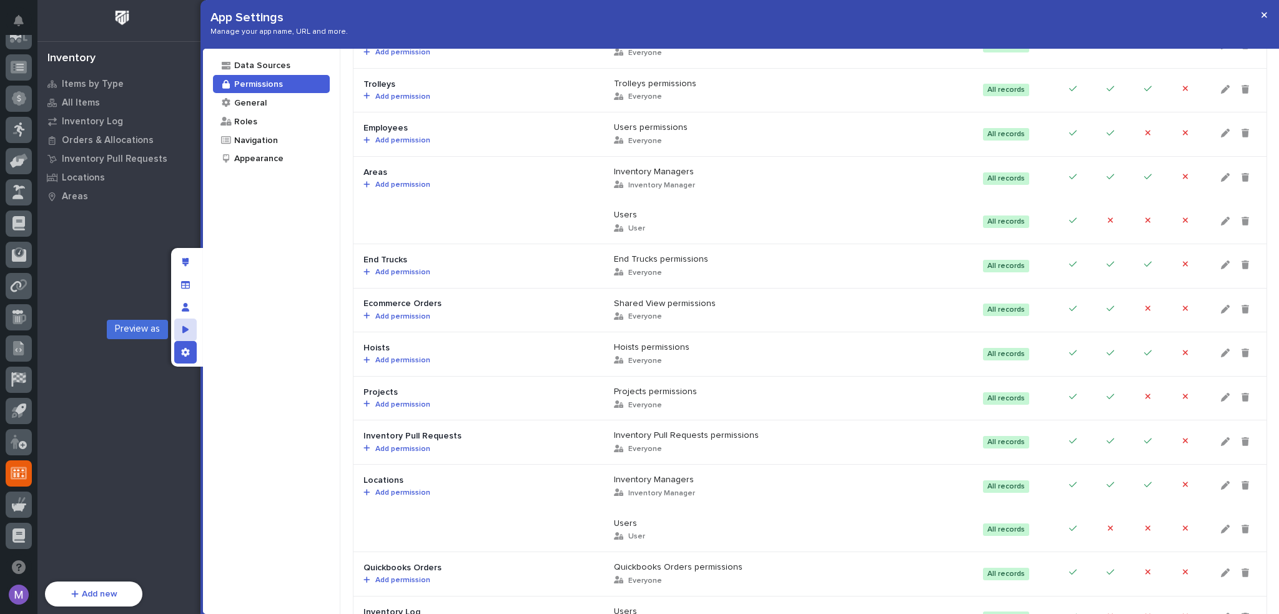
click at [174, 328] on div "Preview as" at bounding box center [185, 329] width 22 height 22
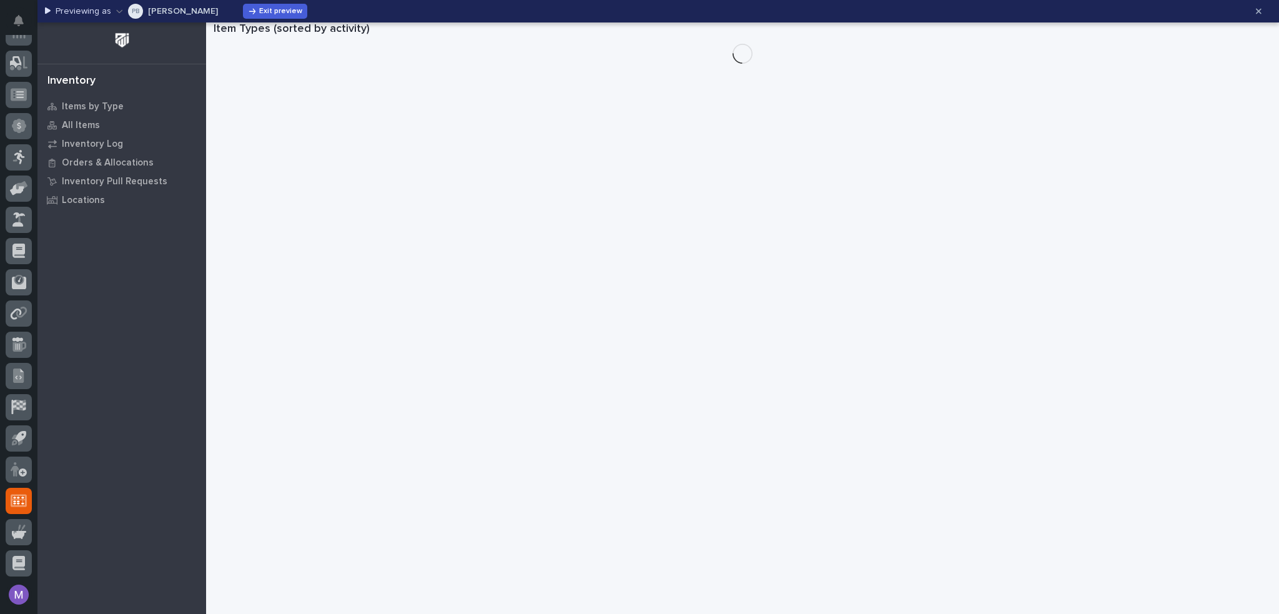
scroll to position [421, 0]
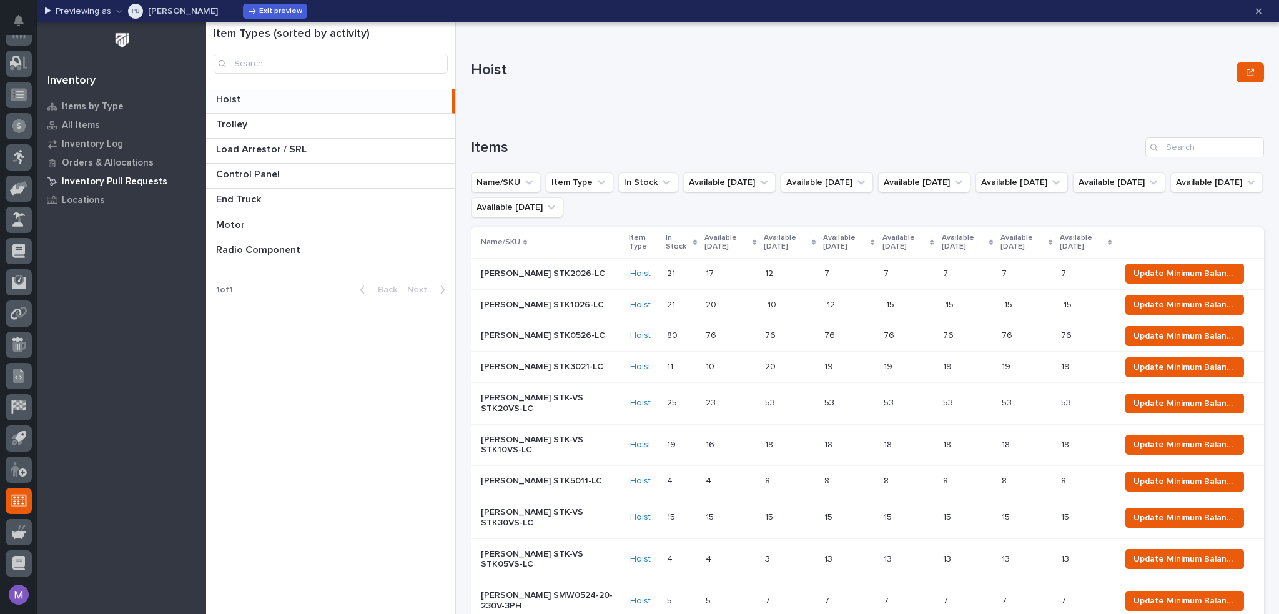
click at [95, 177] on p "Inventory Pull Requests" at bounding box center [115, 181] width 106 height 11
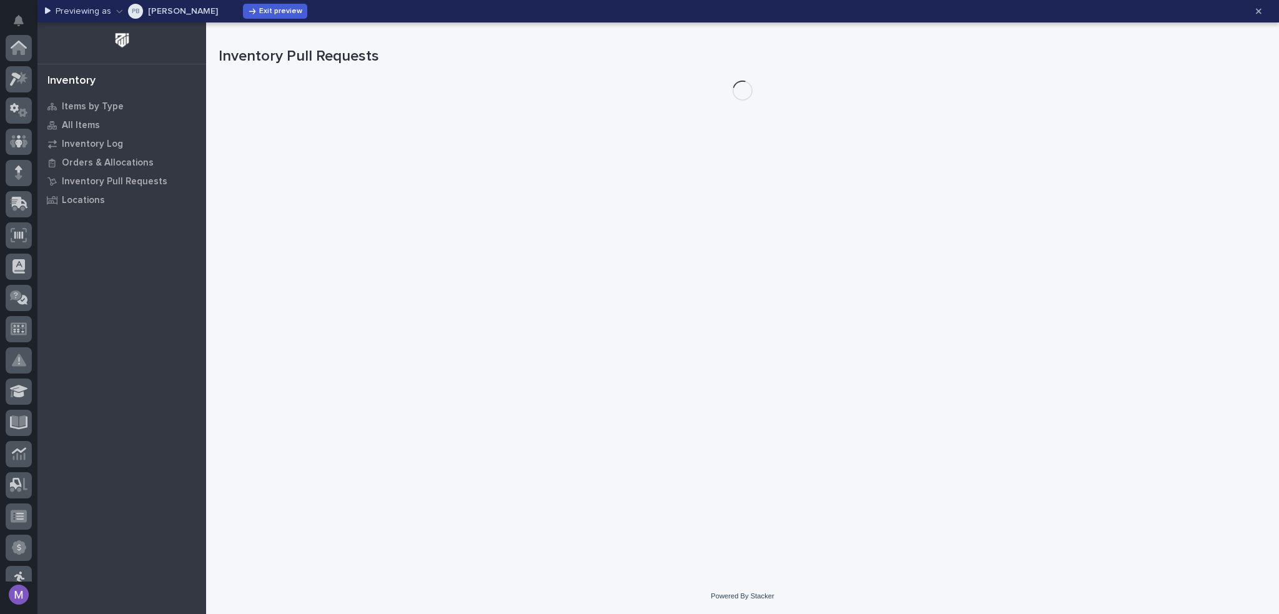
scroll to position [421, 0]
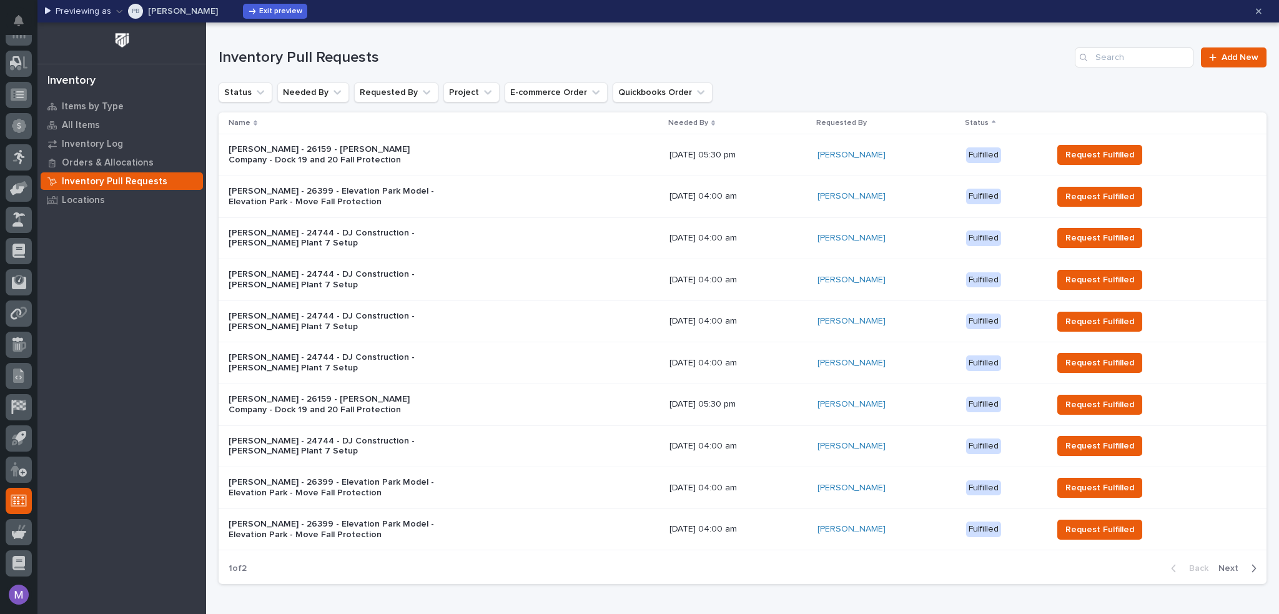
click at [1232, 46] on div "Inventory Pull Requests Add New" at bounding box center [743, 52] width 1048 height 60
click at [1234, 54] on span "Add New" at bounding box center [1239, 57] width 37 height 9
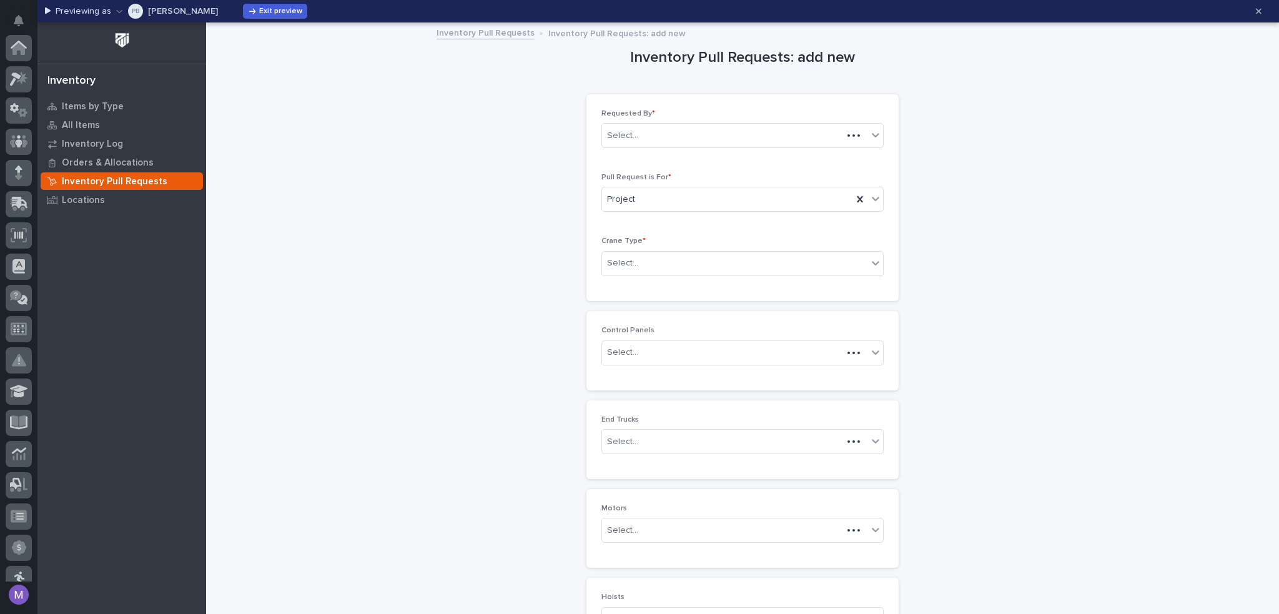
scroll to position [421, 0]
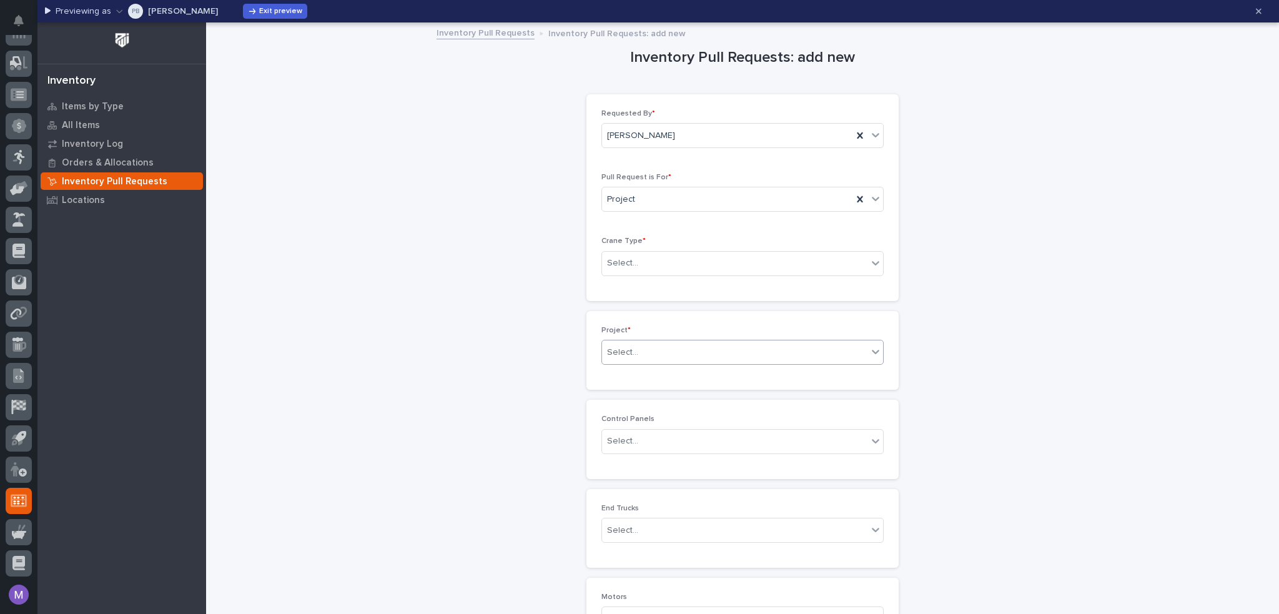
click at [673, 343] on div "Select..." at bounding box center [734, 352] width 265 height 21
click at [1019, 351] on div "Inventory Pull Requests: add new Loading... Saving… Loading... Saving… Loading.…" at bounding box center [743, 557] width 1048 height 1066
click at [989, 187] on div "Inventory Pull Requests: add new Loading... Saving… Loading... Saving… Loading.…" at bounding box center [743, 557] width 1048 height 1066
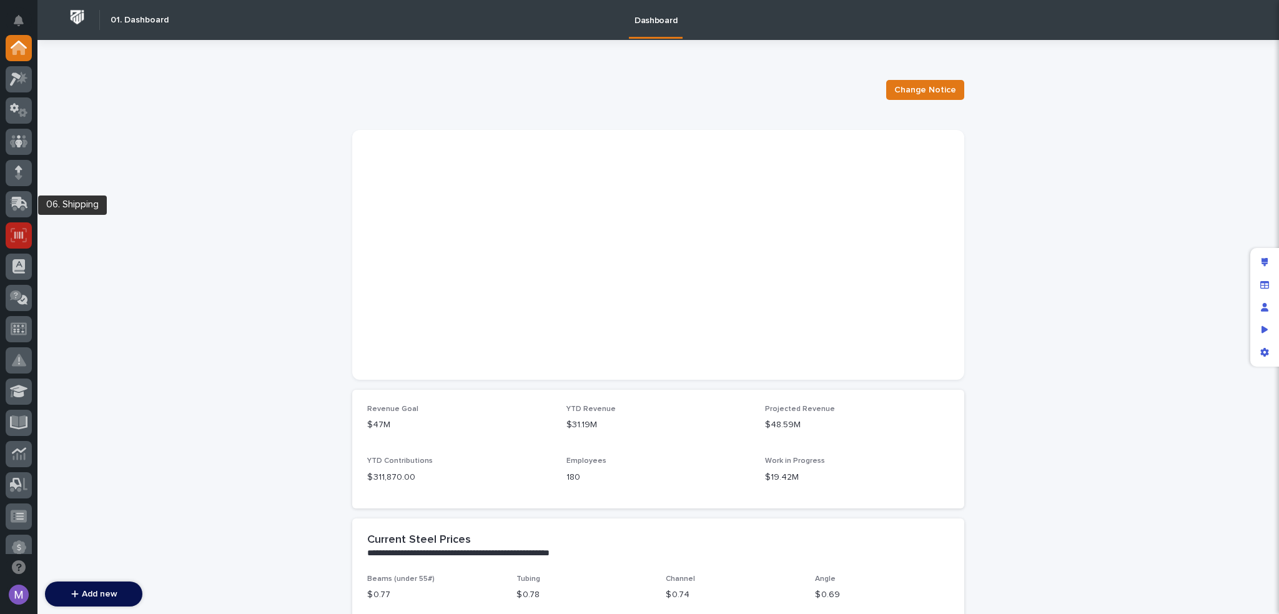
click at [24, 230] on icon at bounding box center [19, 235] width 16 height 14
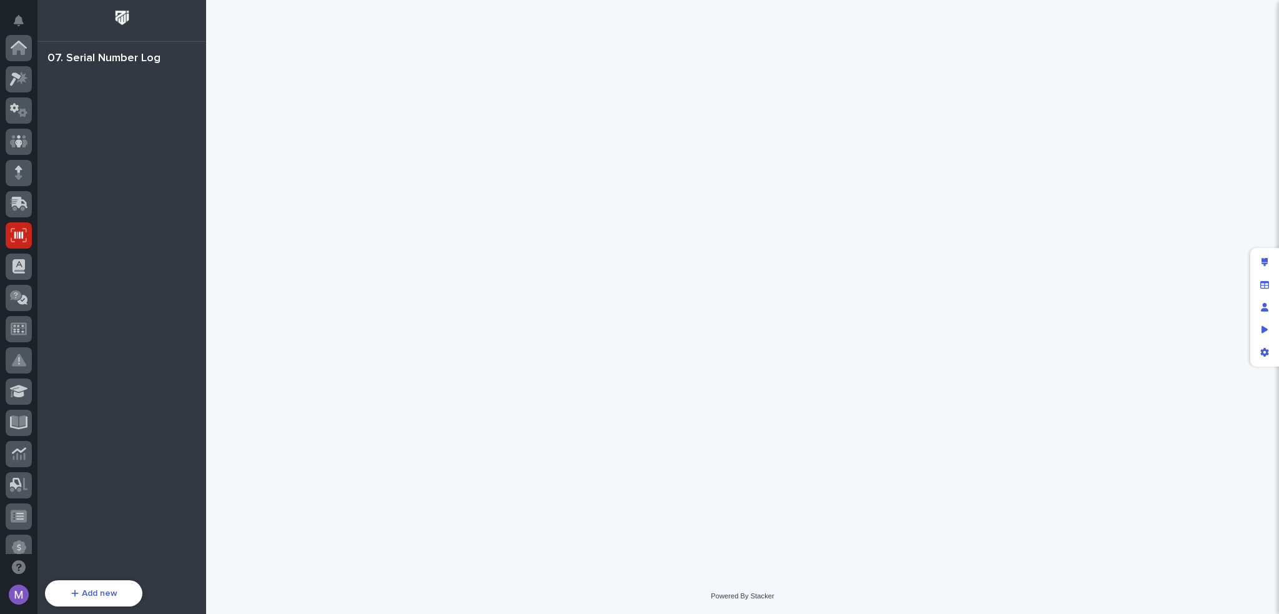
scroll to position [187, 0]
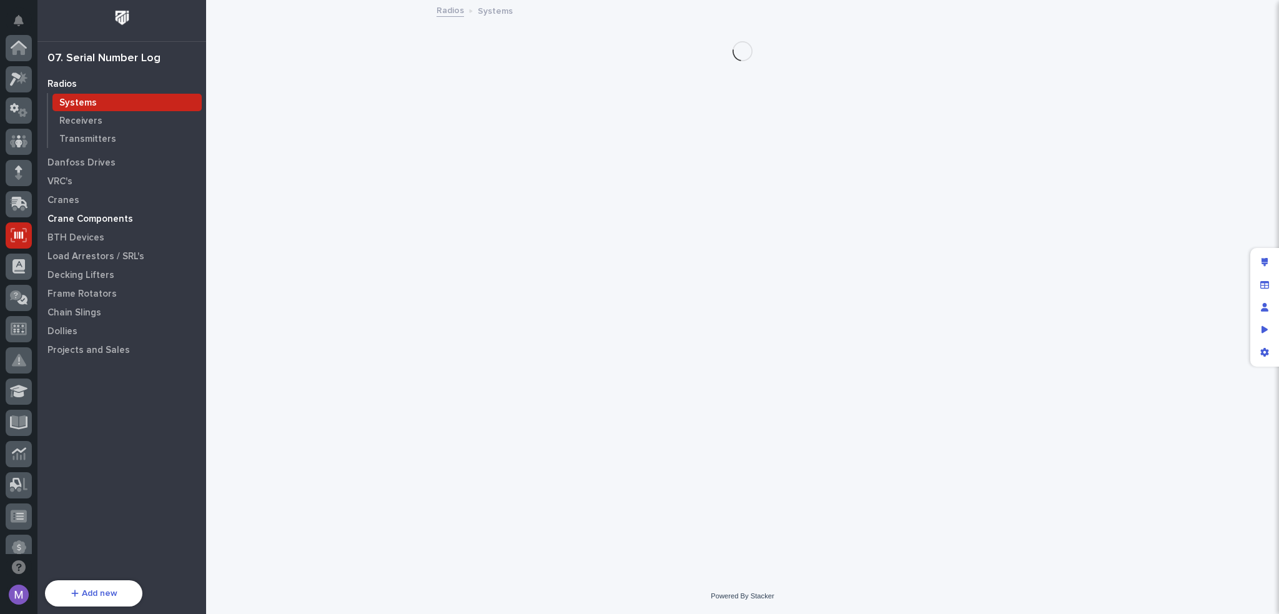
scroll to position [187, 0]
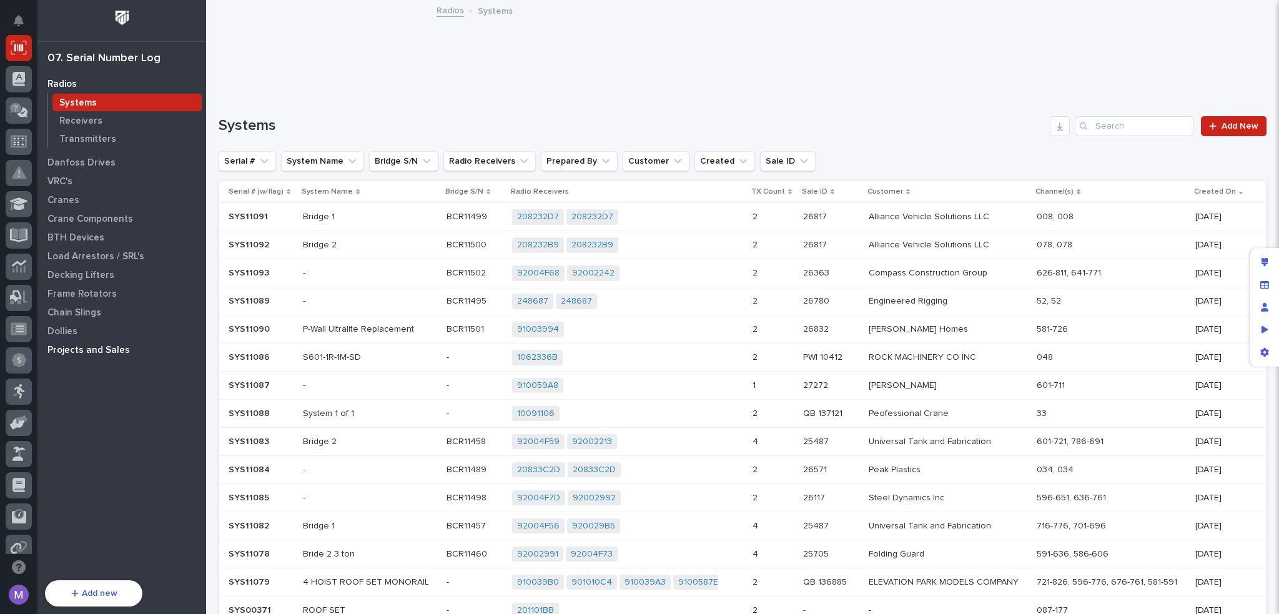
click at [84, 349] on p "Projects and Sales" at bounding box center [88, 350] width 82 height 11
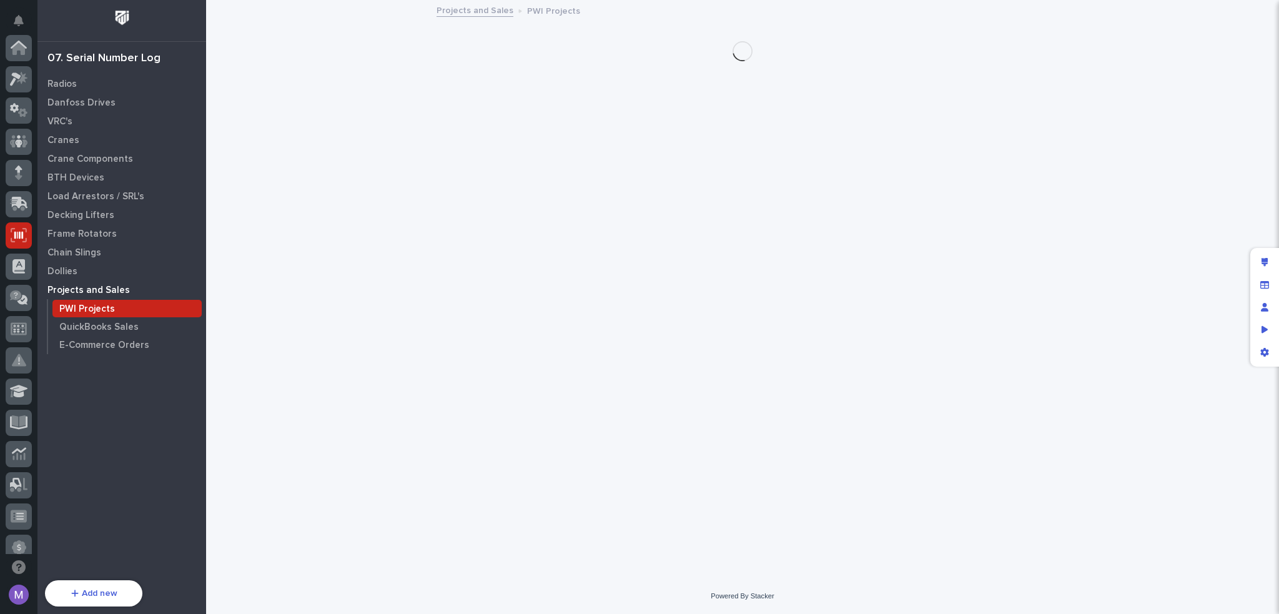
scroll to position [187, 0]
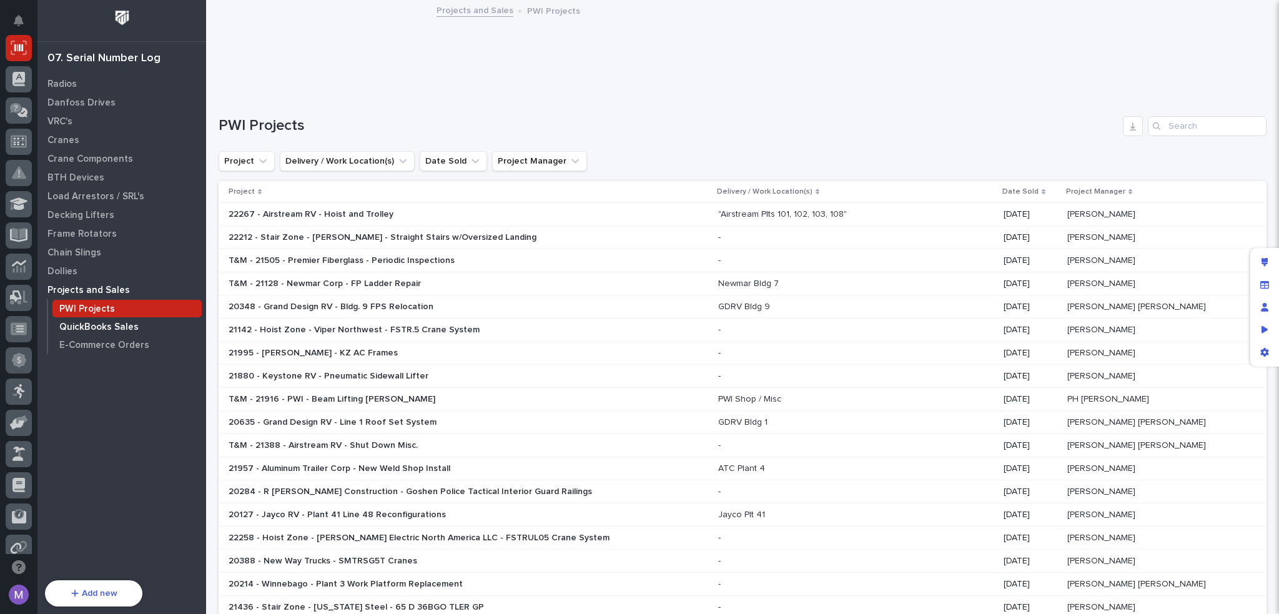
click at [117, 325] on p "QuickBooks Sales" at bounding box center [98, 327] width 79 height 11
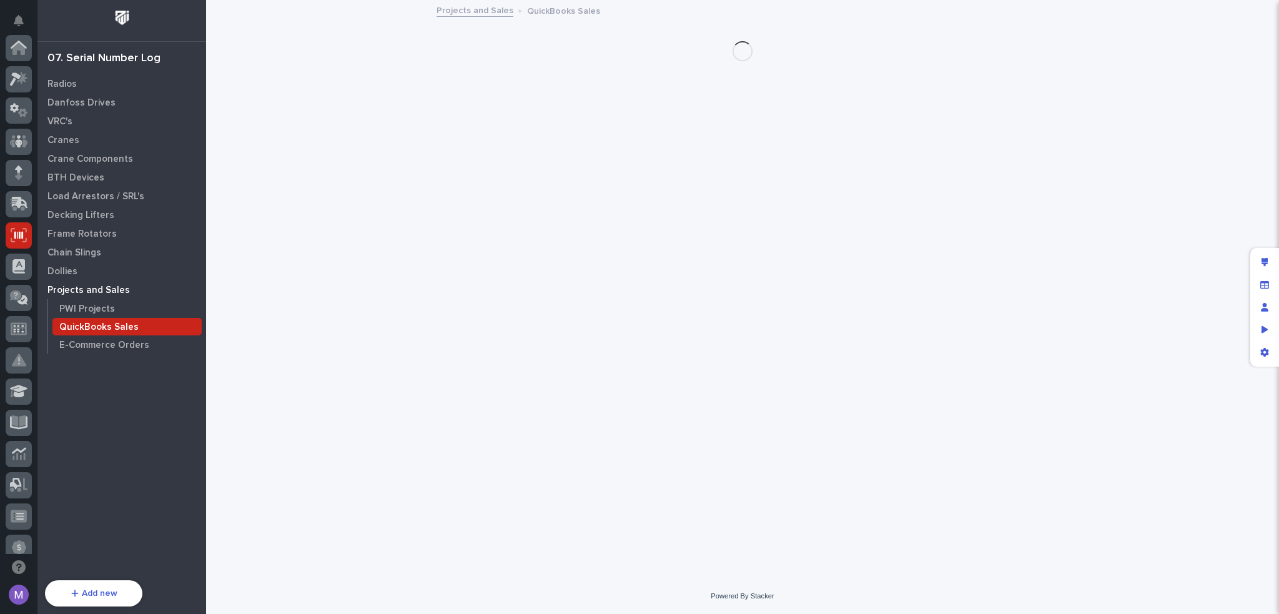
scroll to position [187, 0]
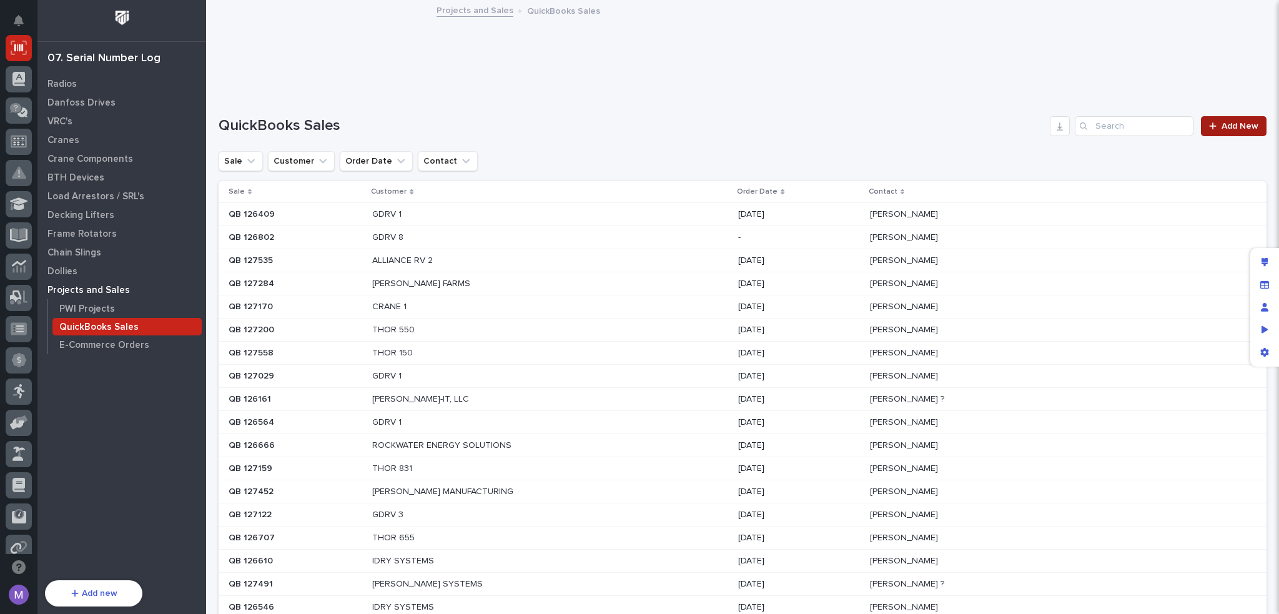
click at [1222, 126] on span "Add New" at bounding box center [1239, 126] width 37 height 9
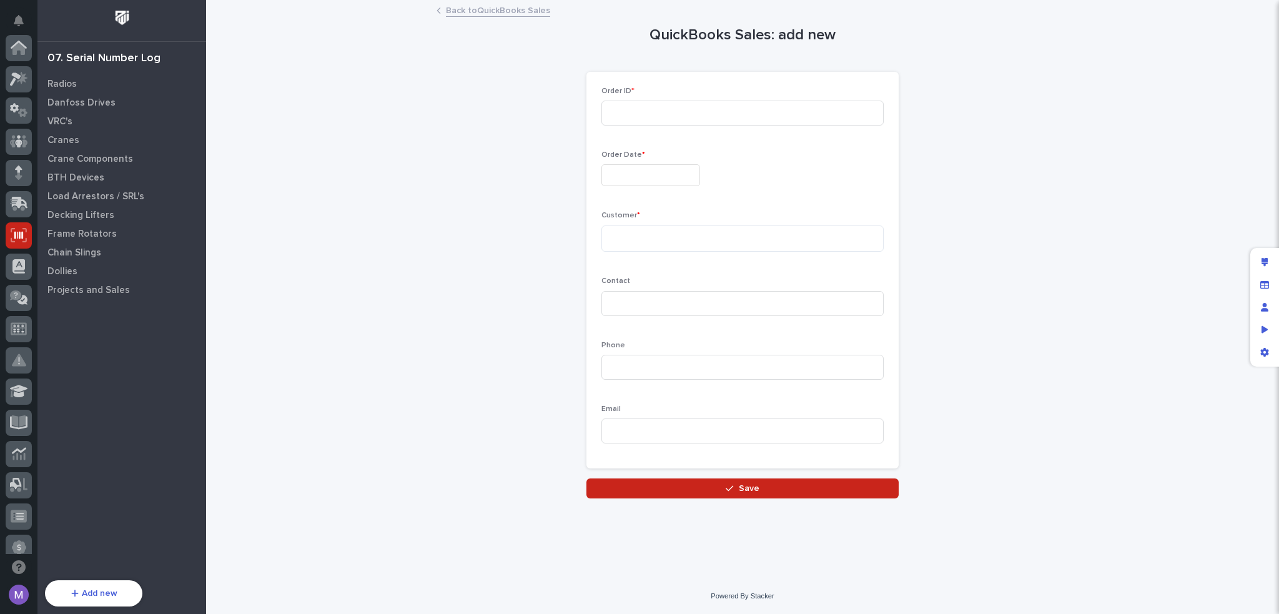
scroll to position [187, 0]
drag, startPoint x: 1272, startPoint y: 358, endPoint x: 1259, endPoint y: 354, distance: 13.8
click at [1272, 358] on div "App settings" at bounding box center [1264, 352] width 22 height 22
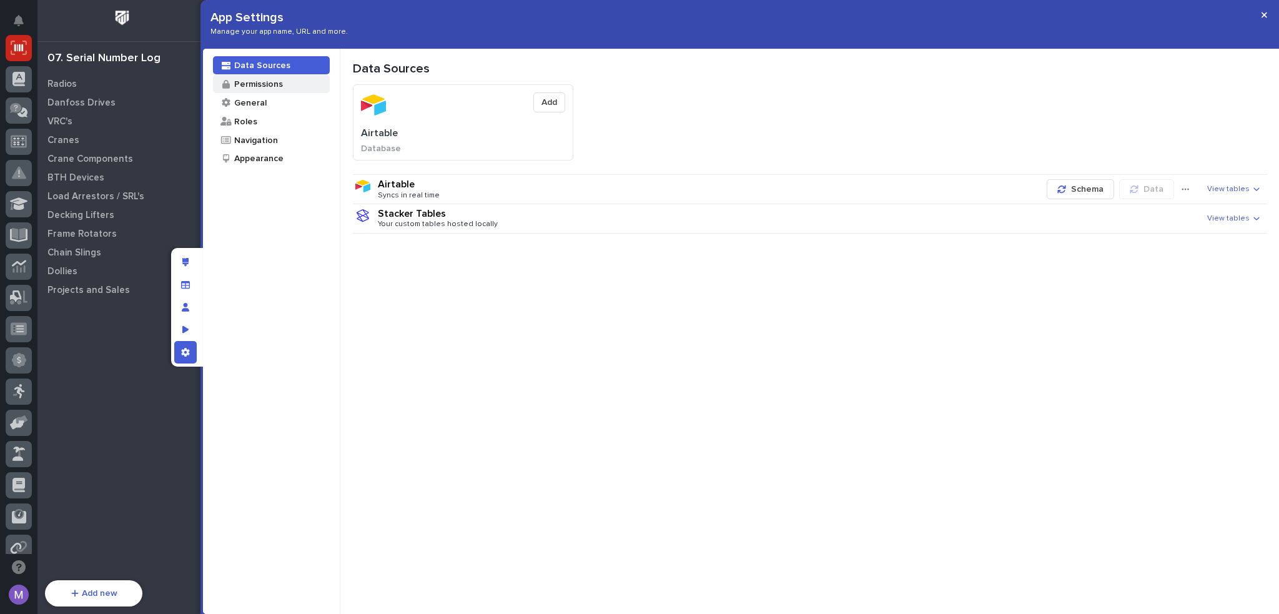
click at [262, 84] on div "Permissions" at bounding box center [258, 84] width 50 height 12
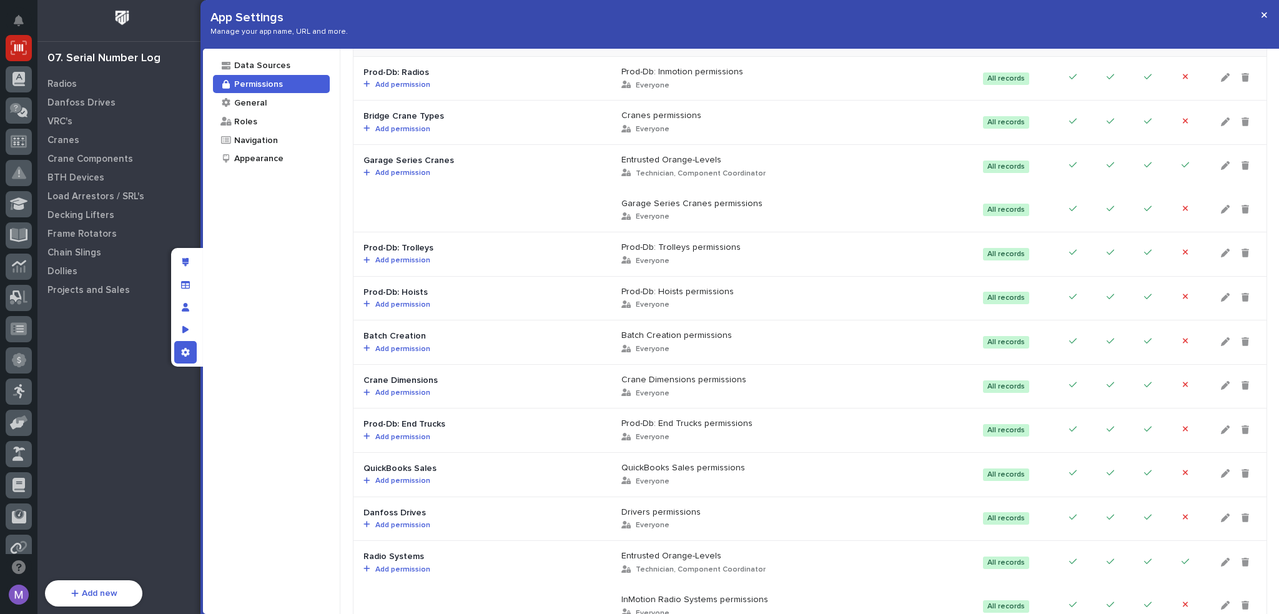
scroll to position [936, 0]
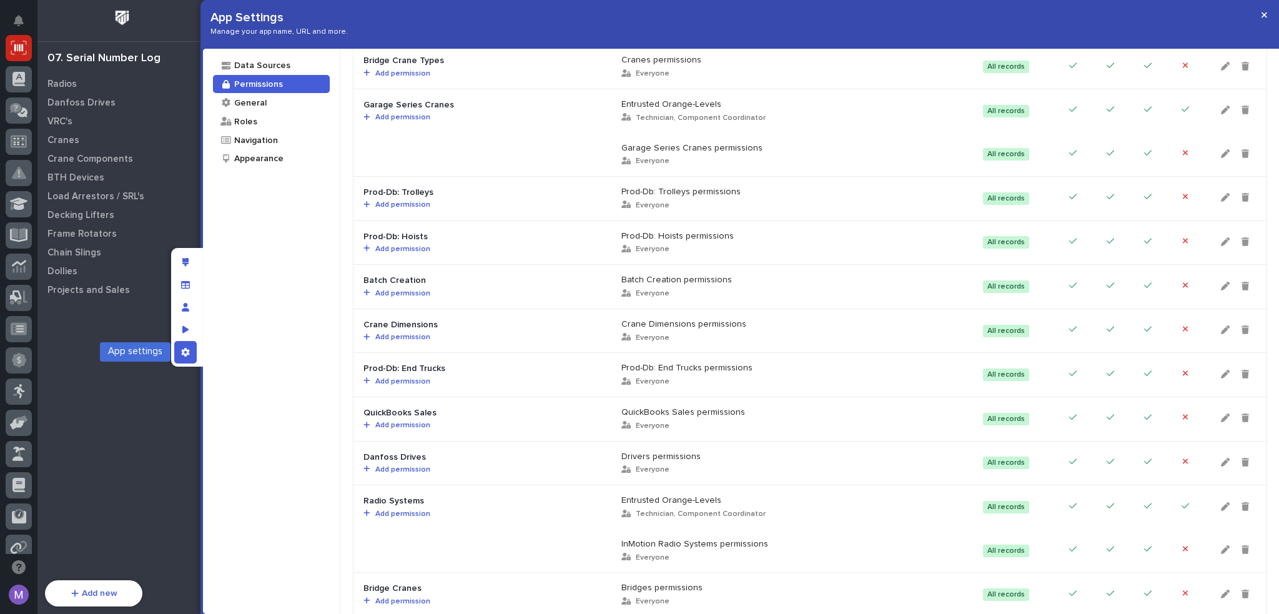
click at [191, 356] on div "App settings" at bounding box center [185, 352] width 22 height 22
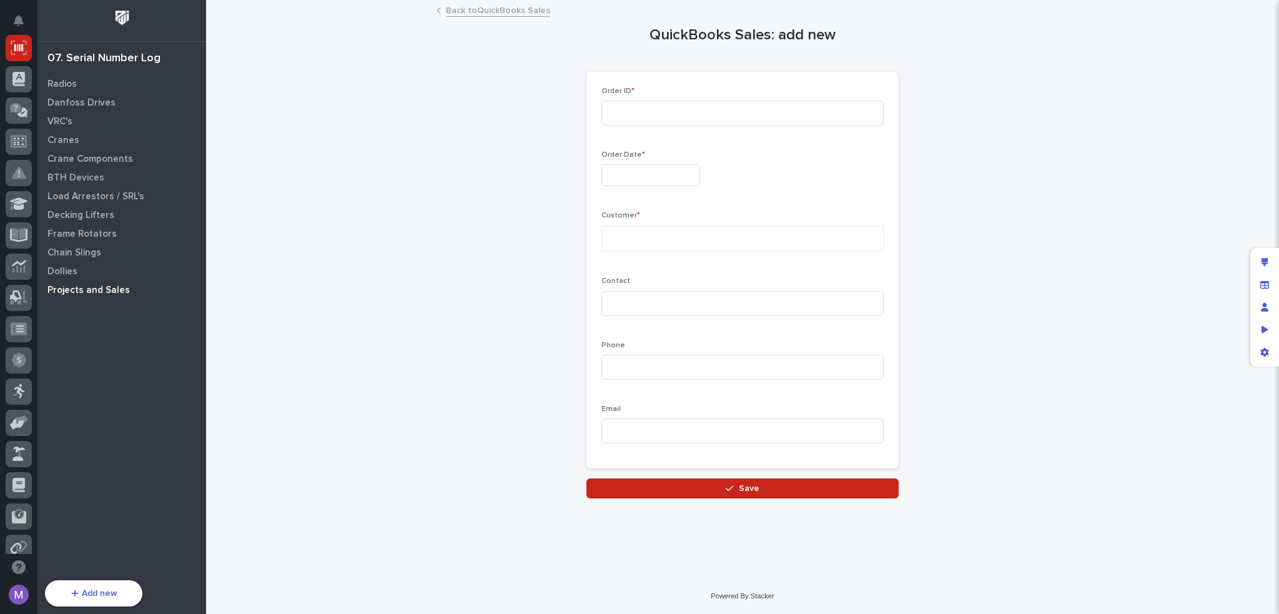
click at [82, 297] on div "Projects and Sales" at bounding box center [122, 289] width 162 height 17
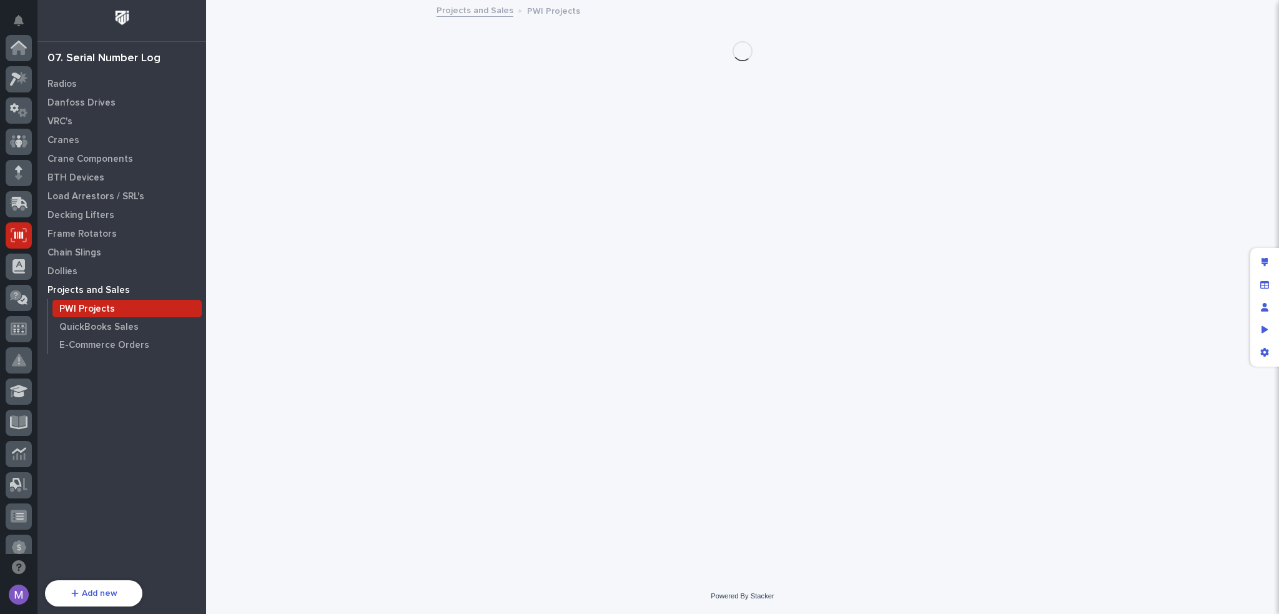
scroll to position [187, 0]
click at [109, 324] on p "QuickBooks Sales" at bounding box center [98, 327] width 79 height 11
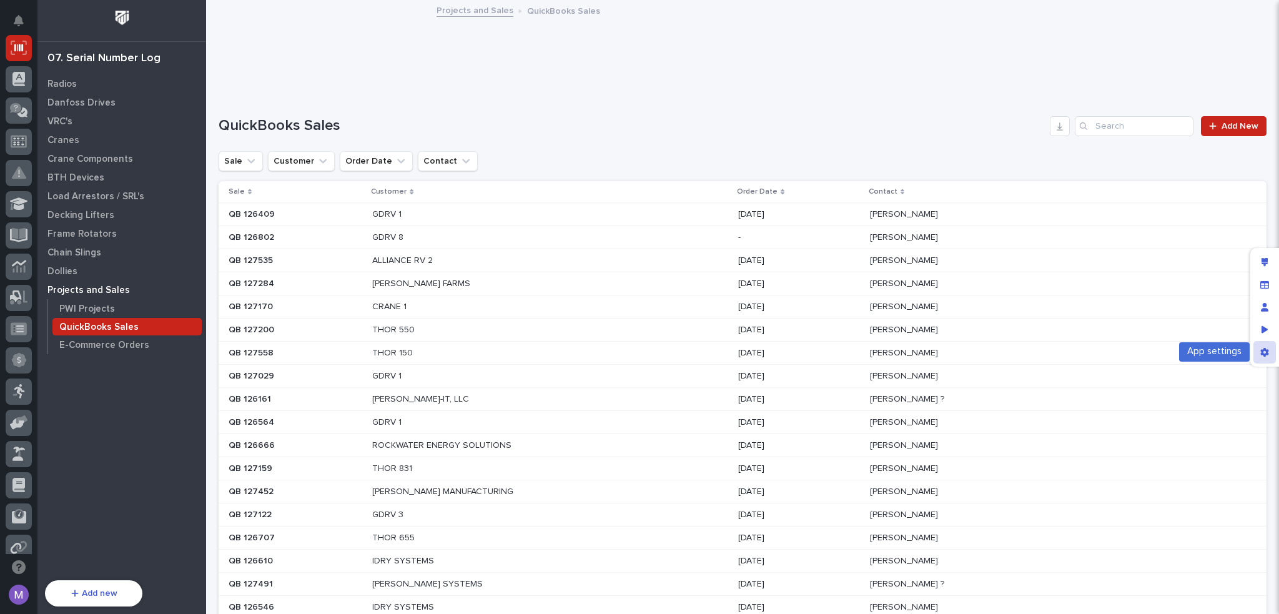
click at [1269, 356] on div "App settings" at bounding box center [1264, 352] width 22 height 22
